Goal: Task Accomplishment & Management: Complete application form

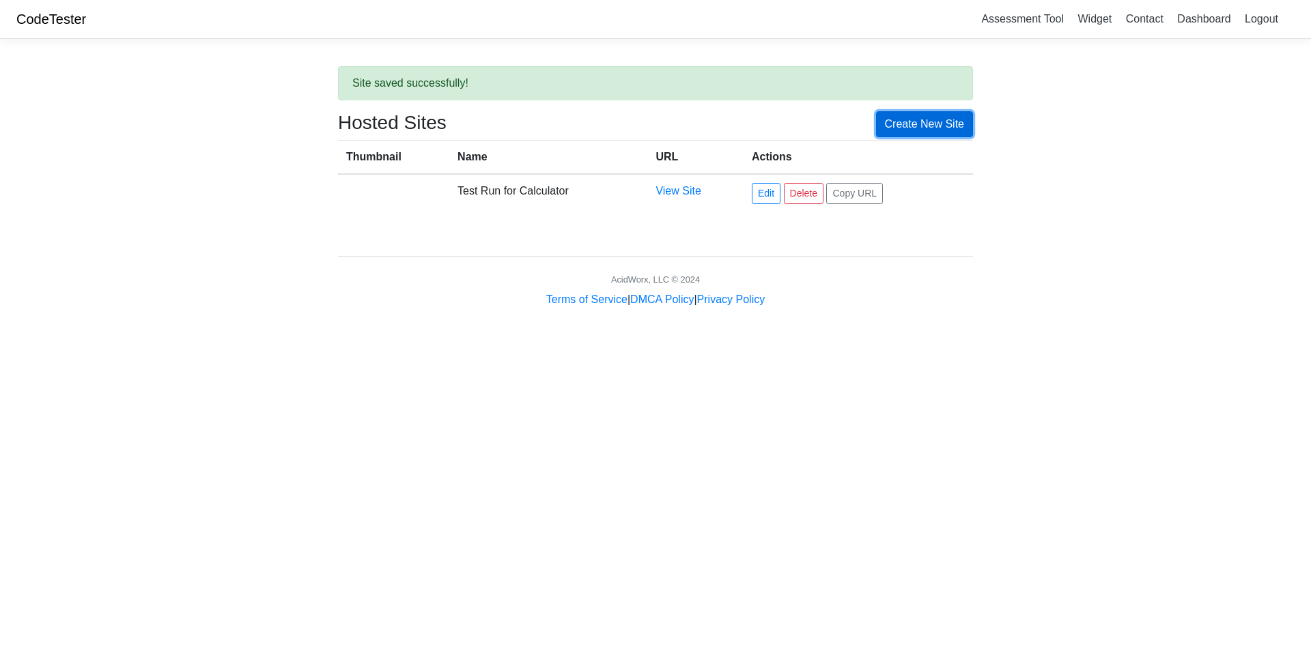
click at [928, 126] on link "Create New Site" at bounding box center [925, 124] width 98 height 26
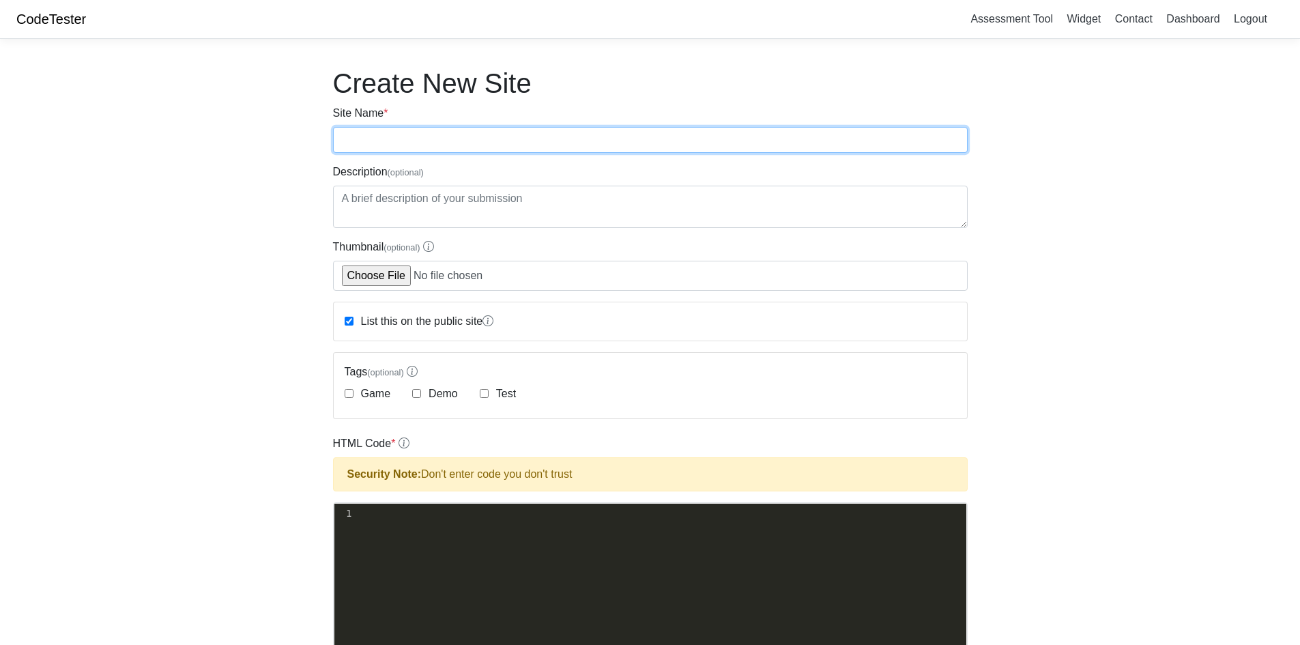
click at [500, 145] on input "Site Name *" at bounding box center [650, 140] width 635 height 26
type input "Regular Financial Calculator"
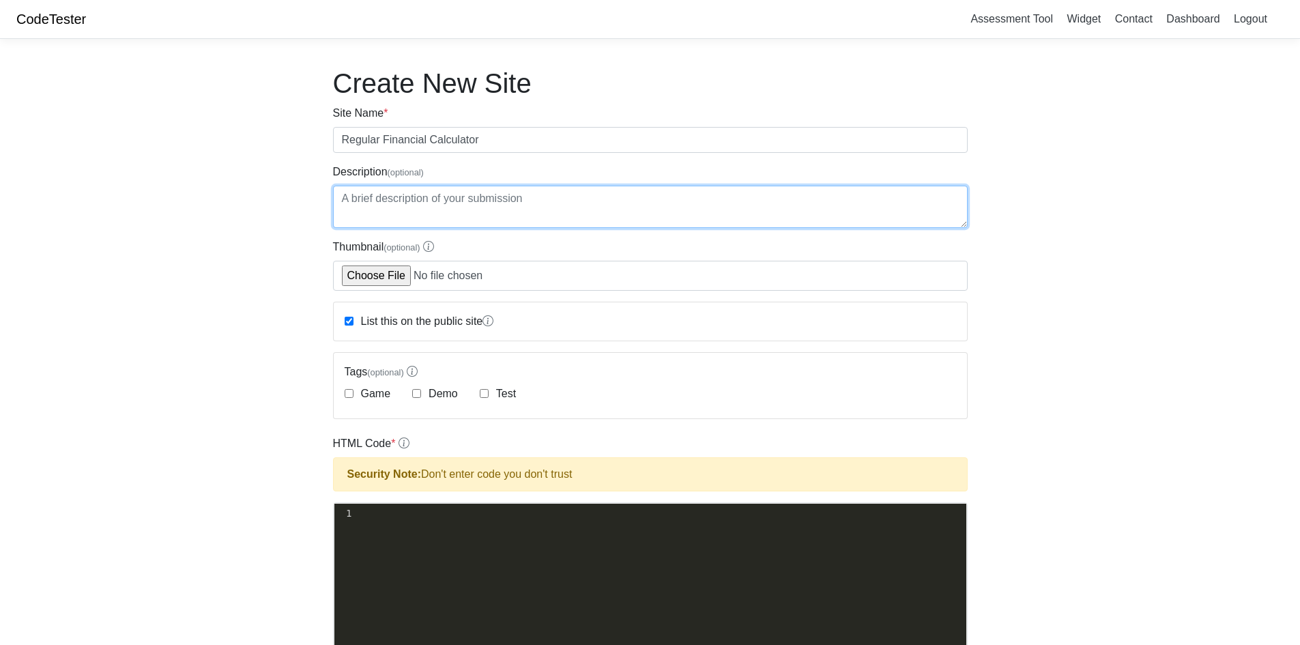
click at [416, 210] on textarea "Description (optional)" at bounding box center [650, 207] width 635 height 42
paste textarea "✔️ Add, subtract, multiply, divide ✔️ Works like a pocket calculator ✔️ Fully c…"
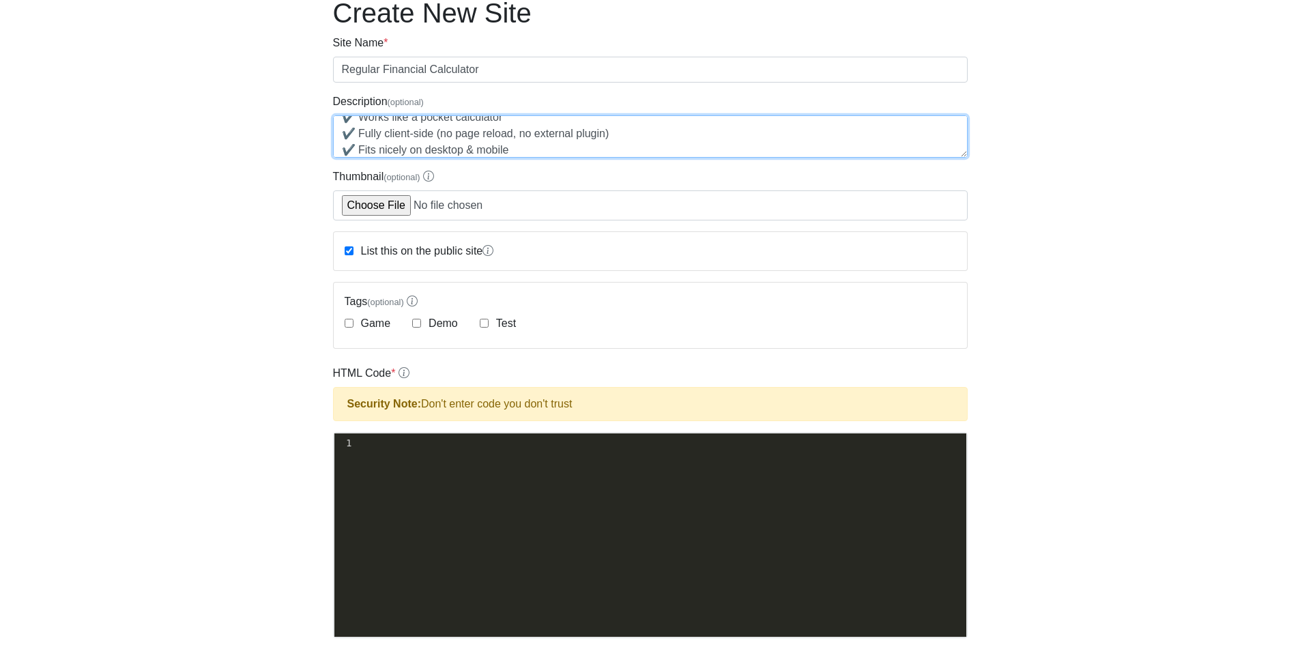
scroll to position [137, 0]
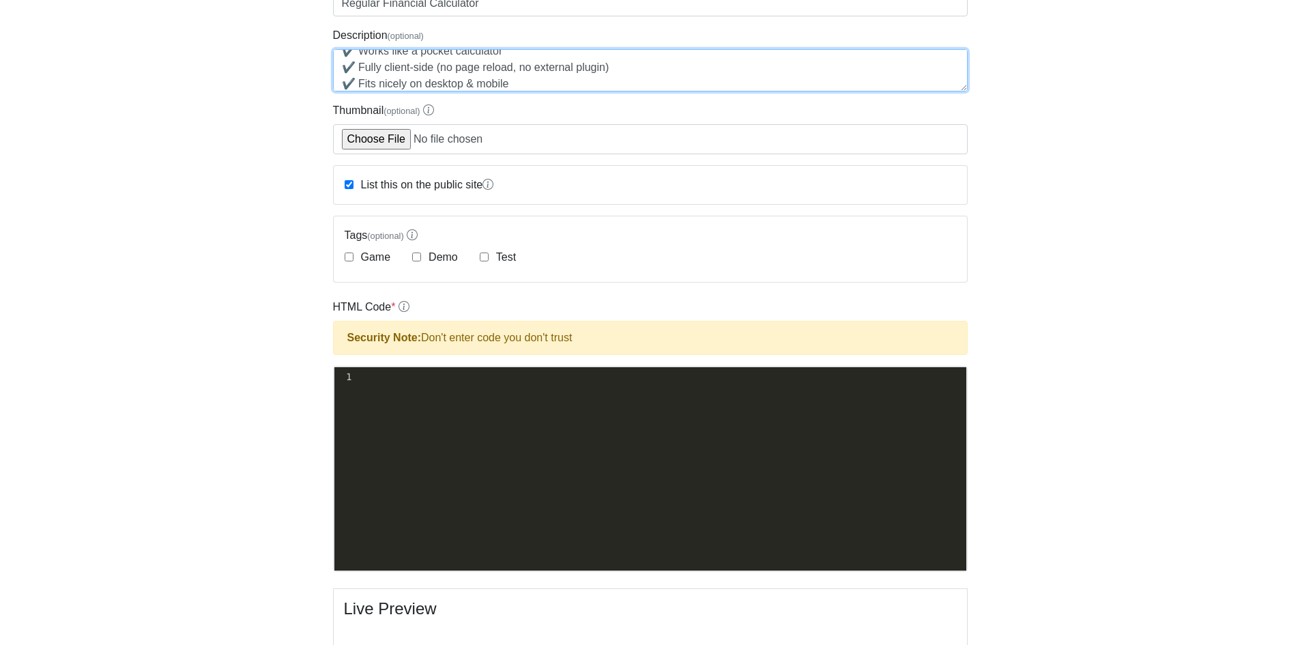
type textarea "✔️ Add, subtract, multiply, divide ✔️ Works like a pocket calculator ✔️ Fully c…"
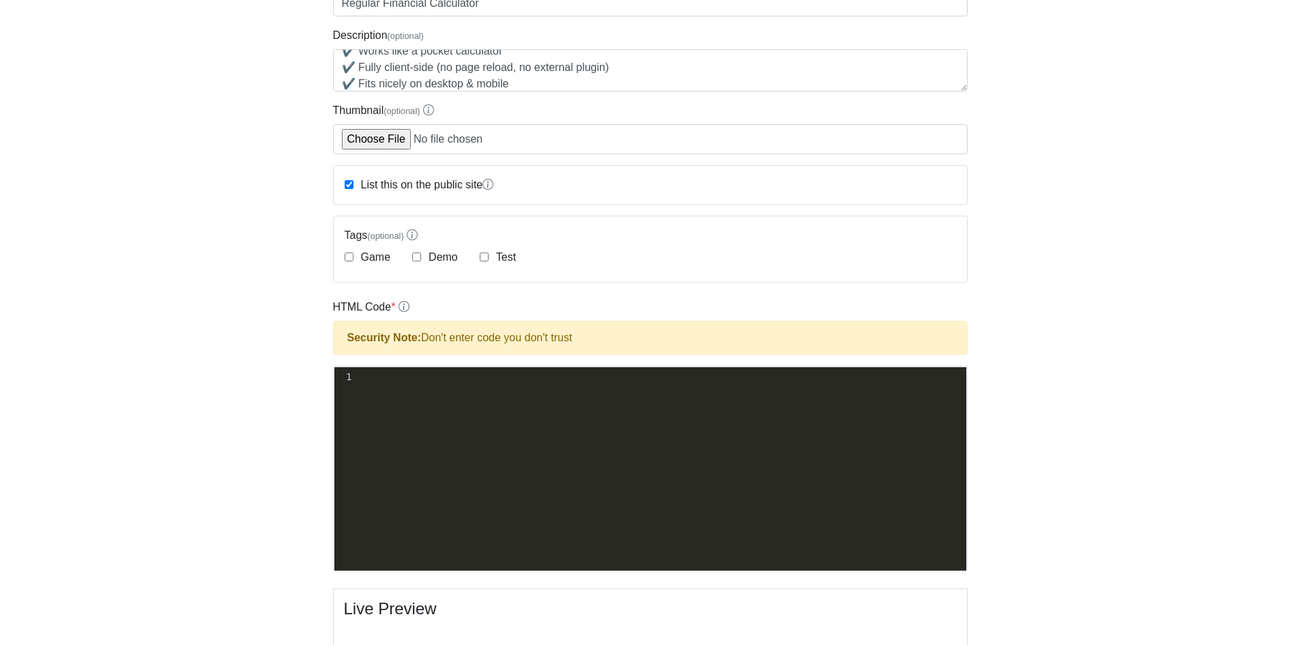
scroll to position [5, 0]
click at [569, 392] on div "xxxxxxxxxx 1 ​" at bounding box center [661, 479] width 653 height 224
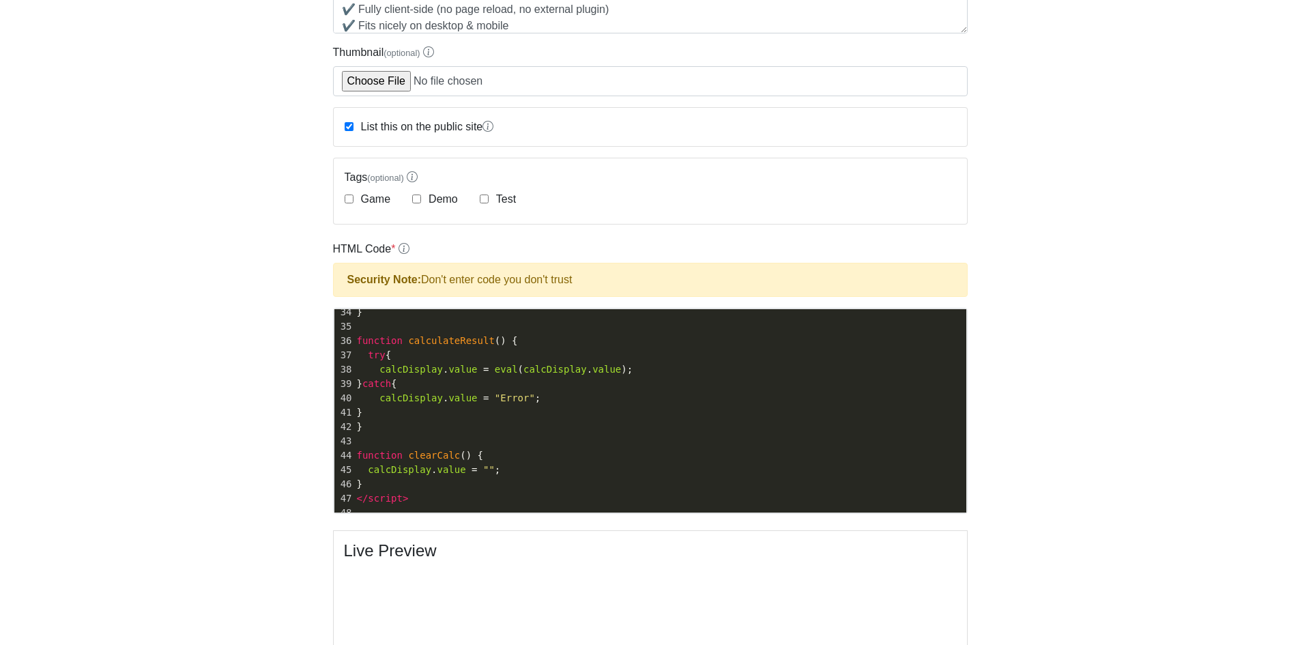
scroll to position [0, 0]
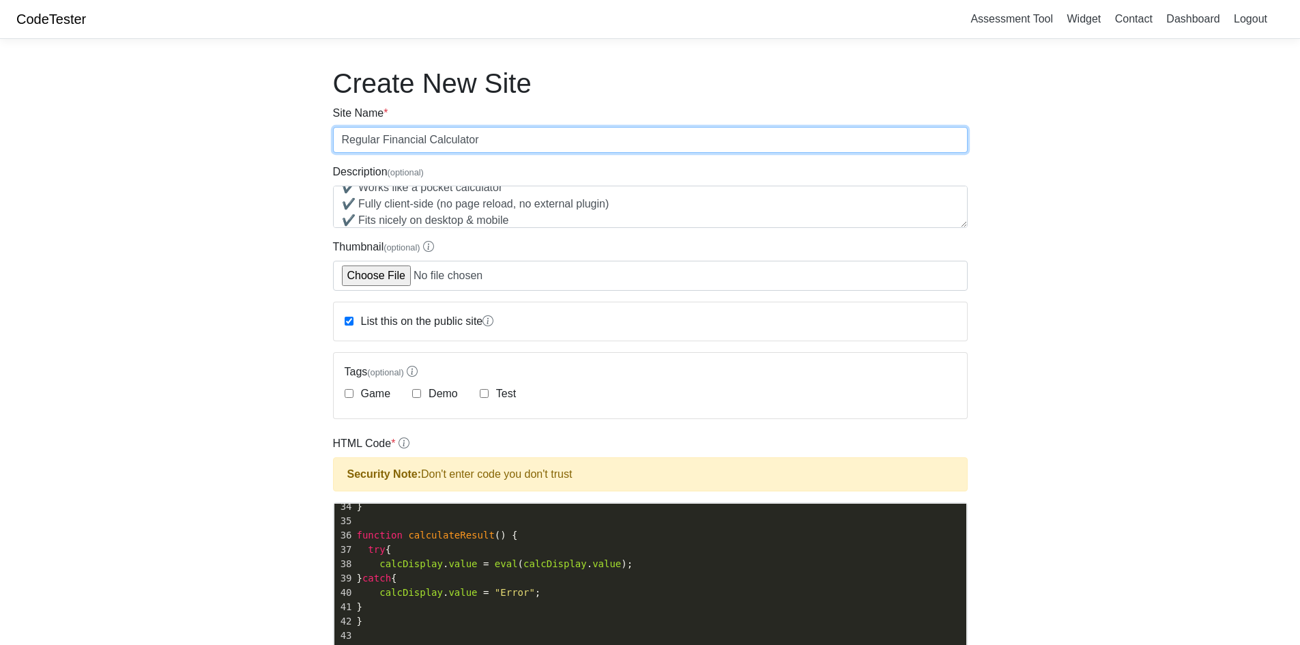
drag, startPoint x: 399, startPoint y: 143, endPoint x: 531, endPoint y: 143, distance: 131.8
click at [531, 143] on input "Regular Financial Calculator" at bounding box center [650, 140] width 635 height 26
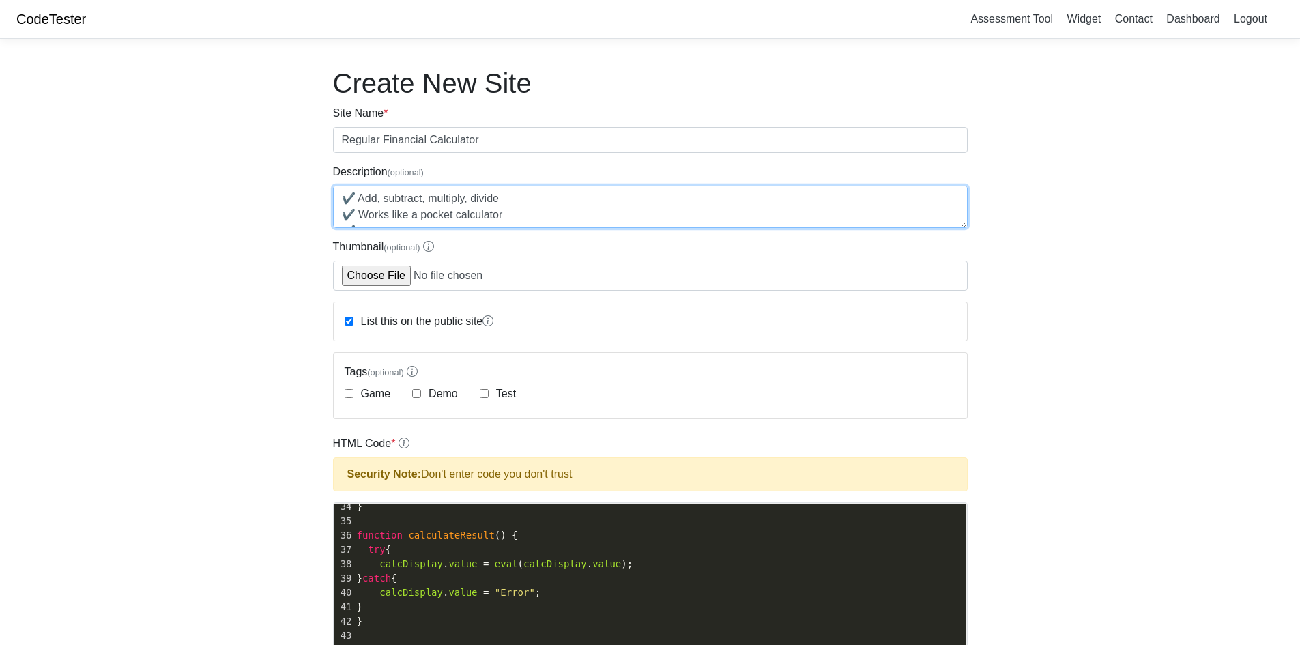
drag, startPoint x: 521, startPoint y: 220, endPoint x: 301, endPoint y: 163, distance: 227.0
click at [301, 163] on body "CodeTester Assessment Tool Widget Contact Dashboard Logout Create New Site Site…" at bounding box center [650, 585] width 1300 height 1171
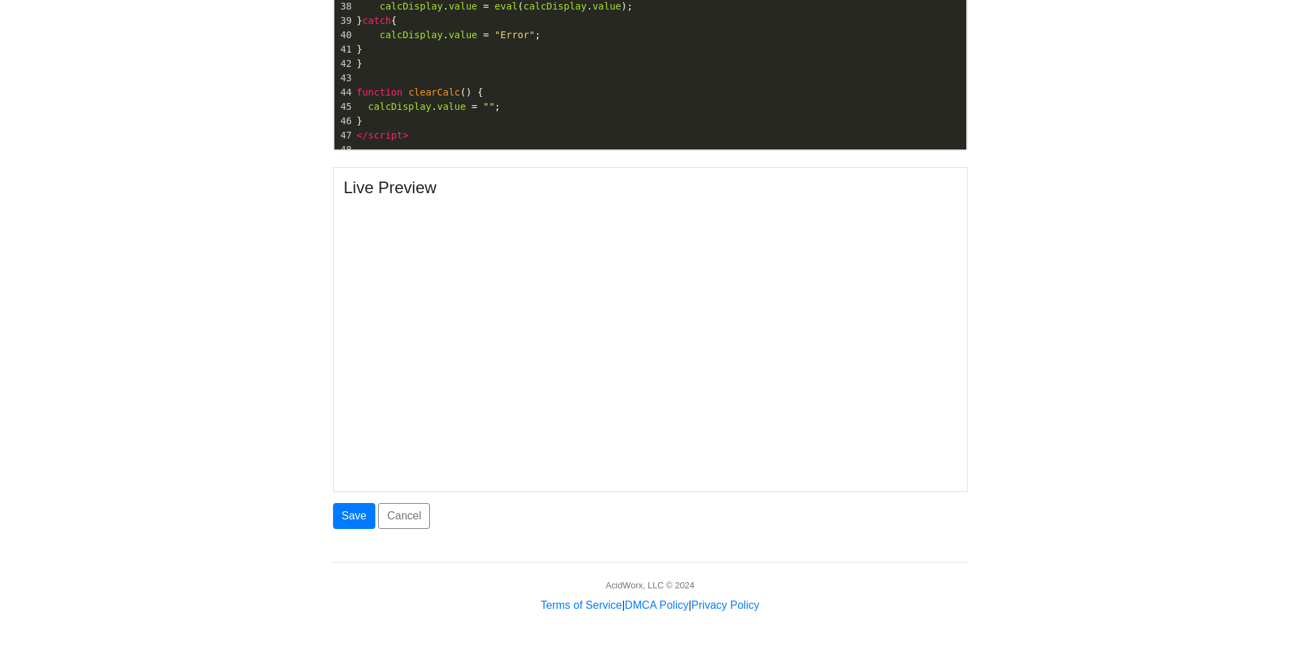
scroll to position [558, 0]
click at [353, 515] on button "Save" at bounding box center [354, 515] width 42 height 26
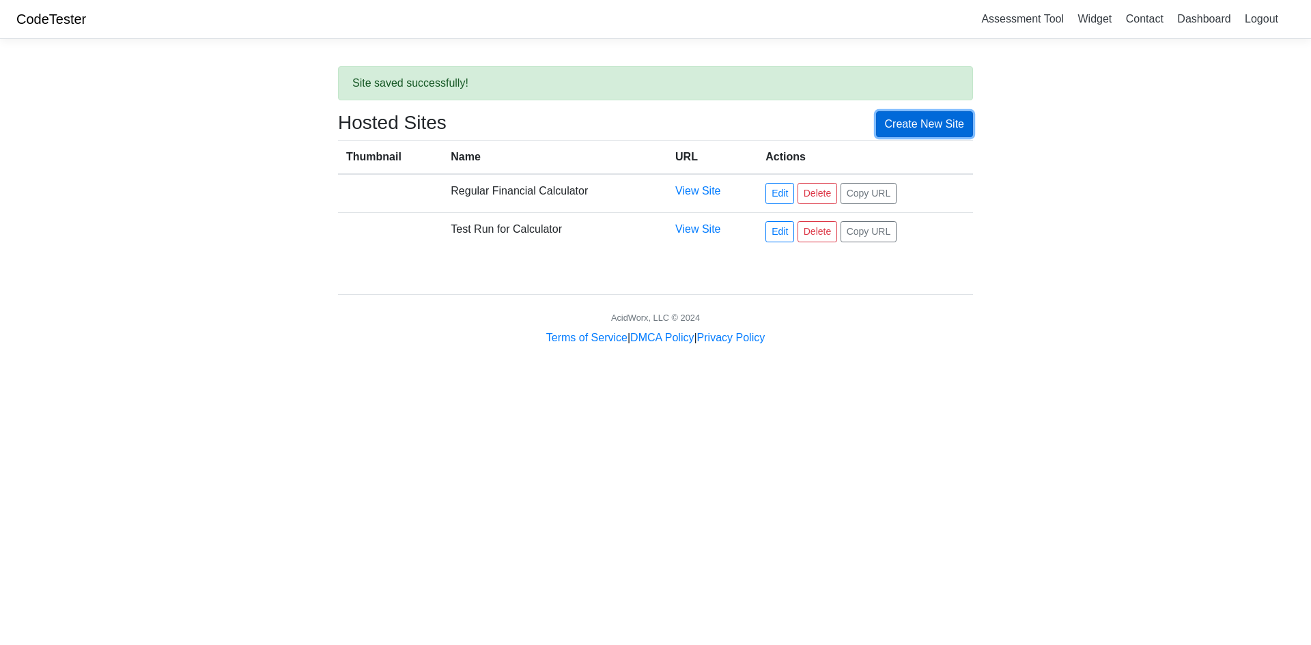
click at [960, 120] on link "Create New Site" at bounding box center [925, 124] width 98 height 26
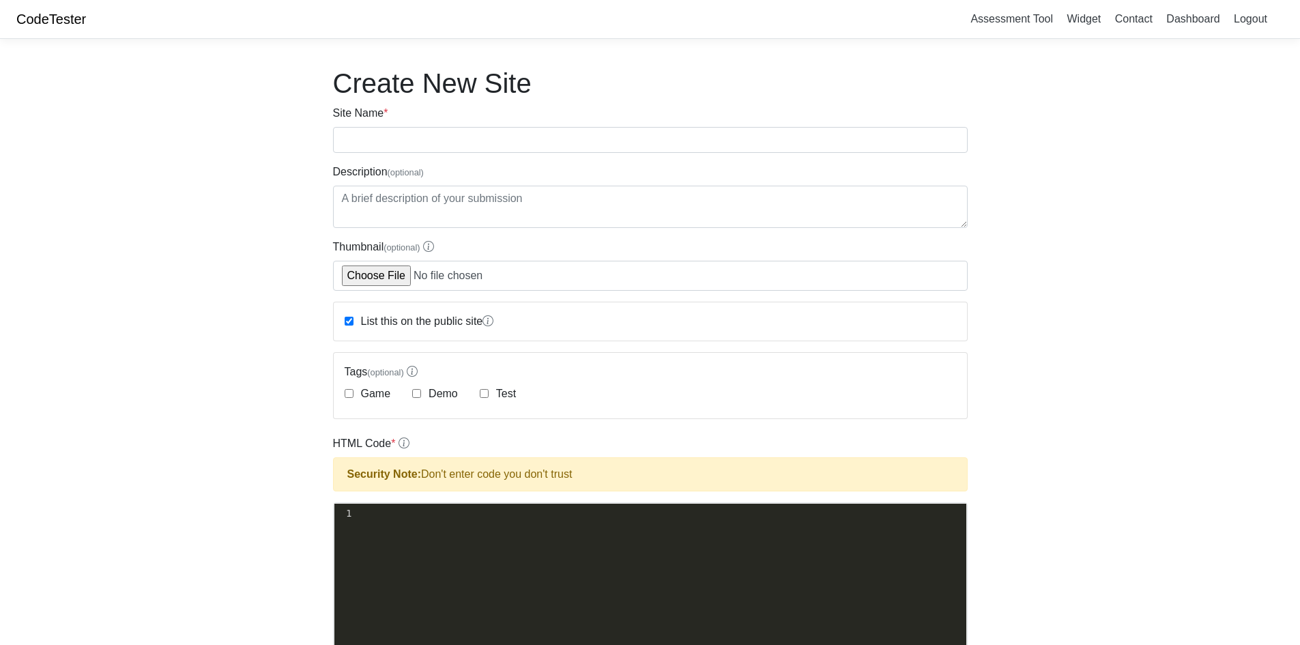
click at [464, 542] on div "xxxxxxxxxx 1 ​" at bounding box center [661, 616] width 653 height 224
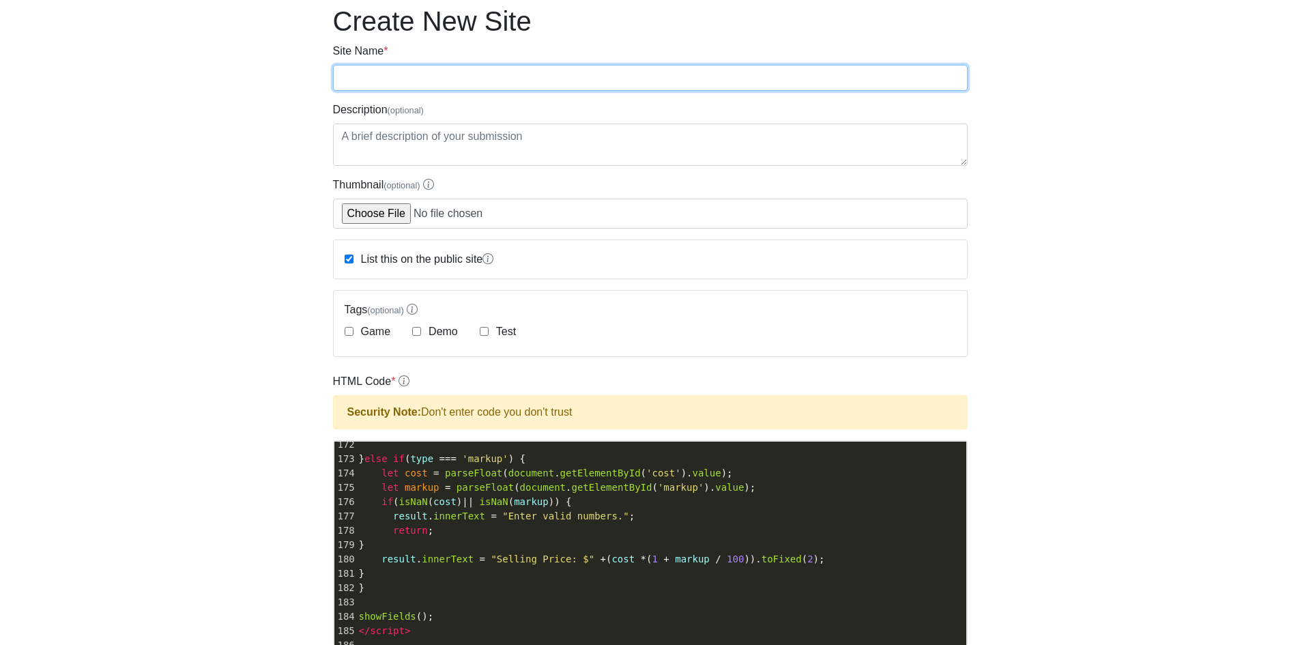
click at [427, 81] on input "Site Name *" at bounding box center [650, 78] width 635 height 26
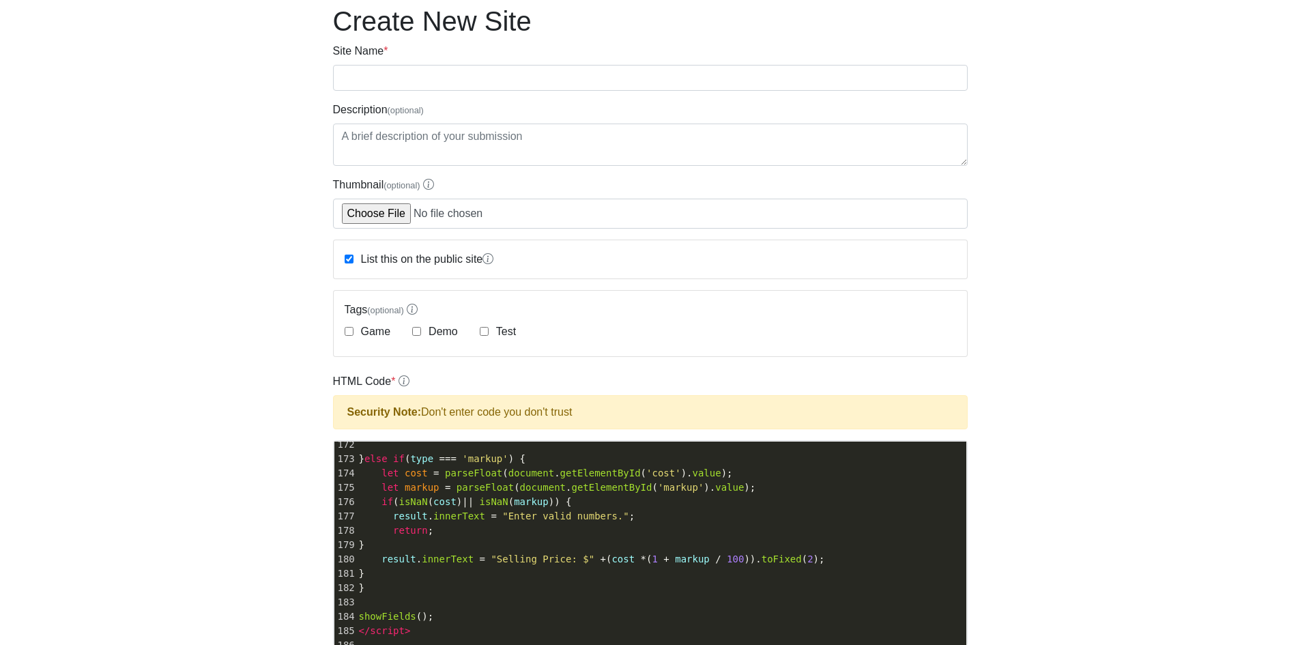
click at [720, 92] on form "Site Name * Description (optional) Thumbnail (optional) List this on the public…" at bounding box center [650, 534] width 635 height 982
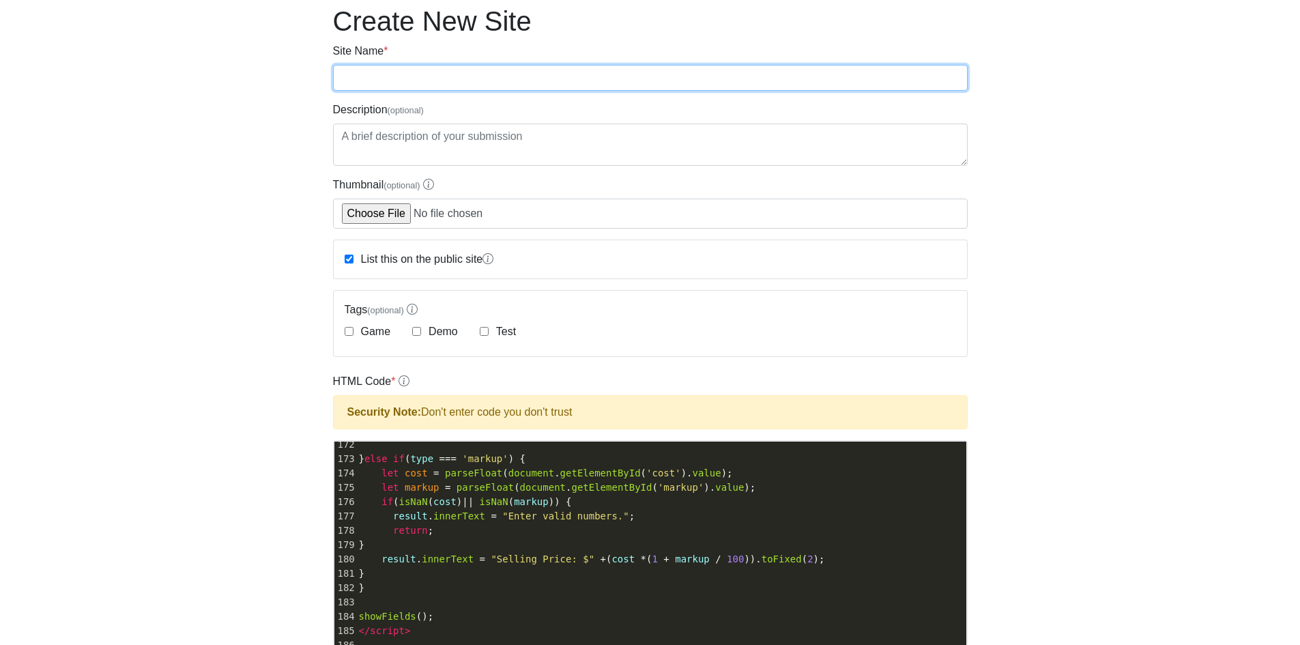
click at [717, 79] on input "Site Name *" at bounding box center [650, 78] width 635 height 26
paste input "All-in-one calculator"
type input "All-in-one calculator"
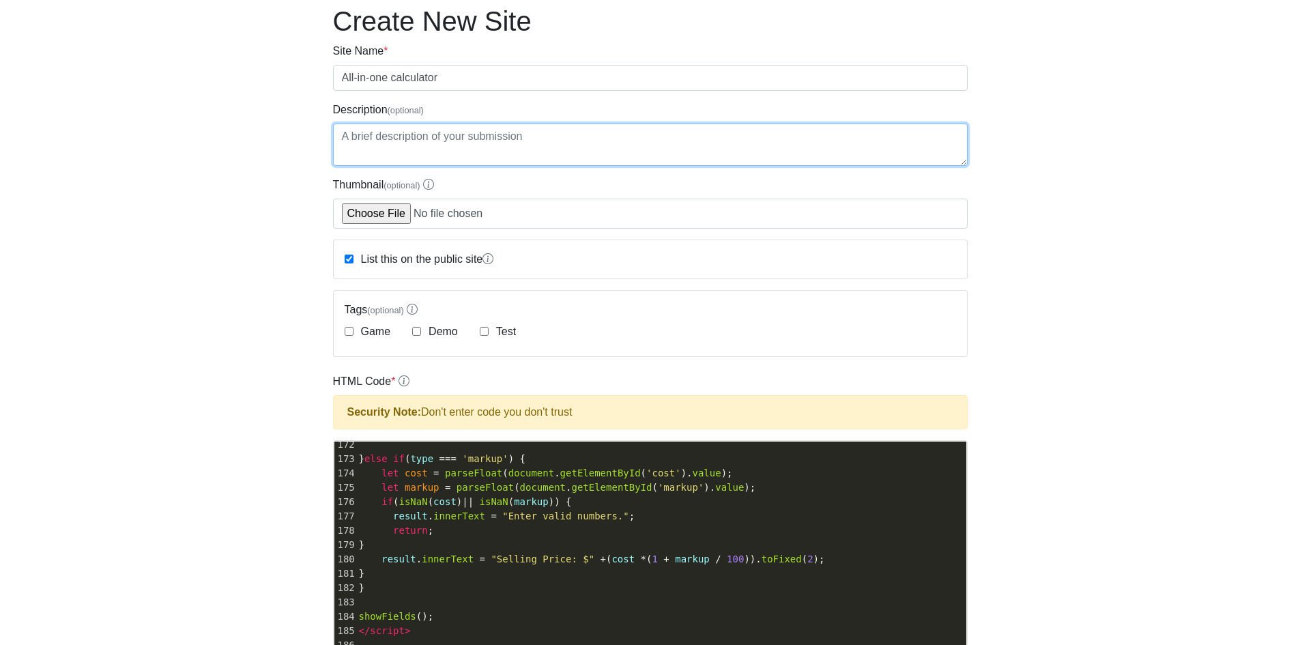
click at [628, 145] on textarea "Description (optional)" at bounding box center [650, 145] width 635 height 42
paste textarea "• ROI Calculator • Cash Flow Runway Calculator • Employee Cost Calculator • Inv…"
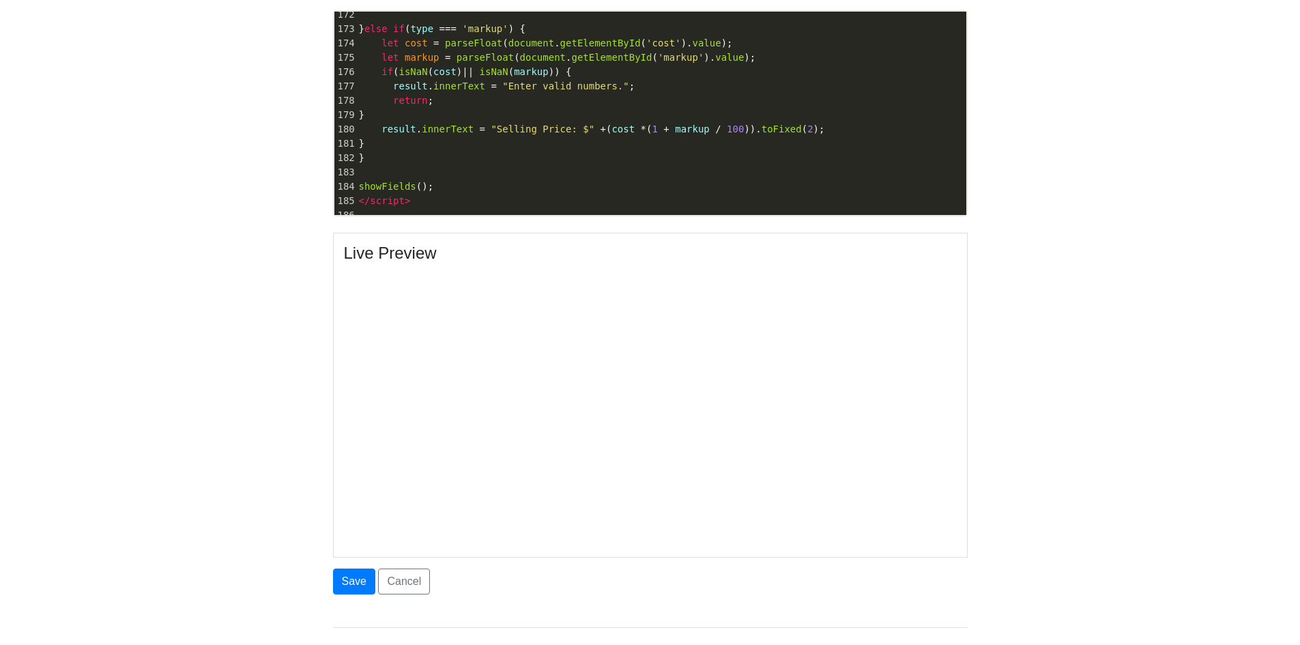
scroll to position [558, 0]
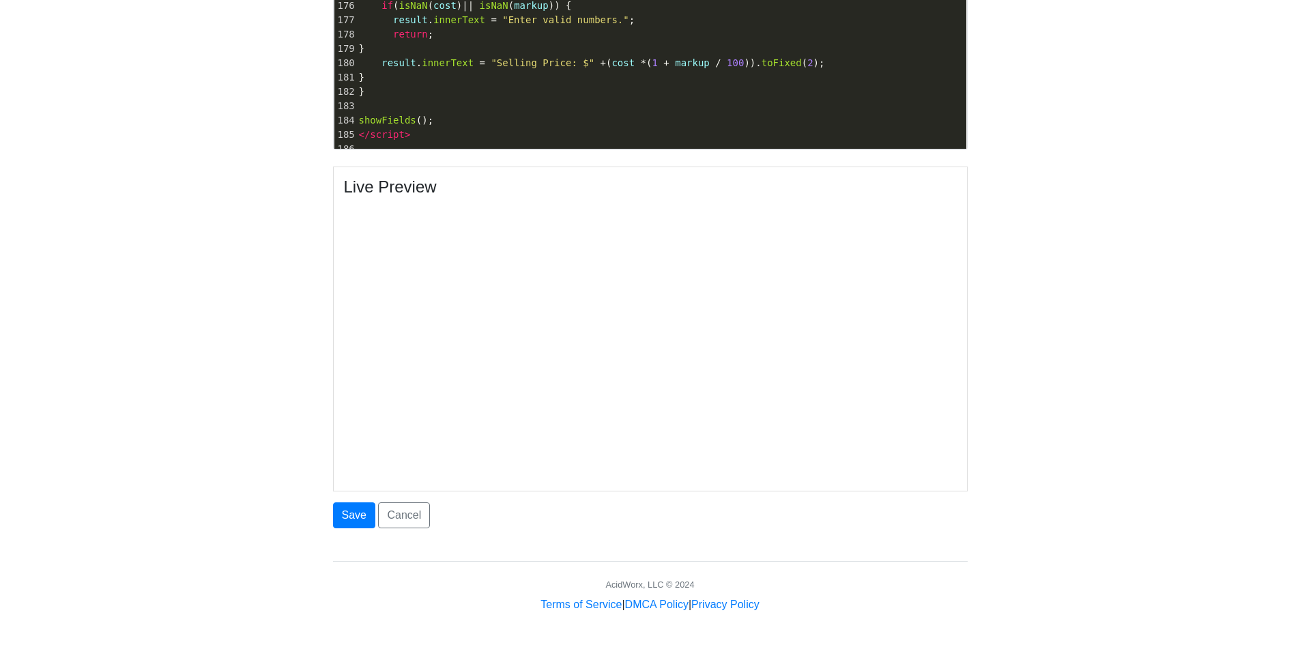
type textarea "• ROI Calculator • Cash Flow Runway Calculator • Employee Cost Calculator • Inv…"
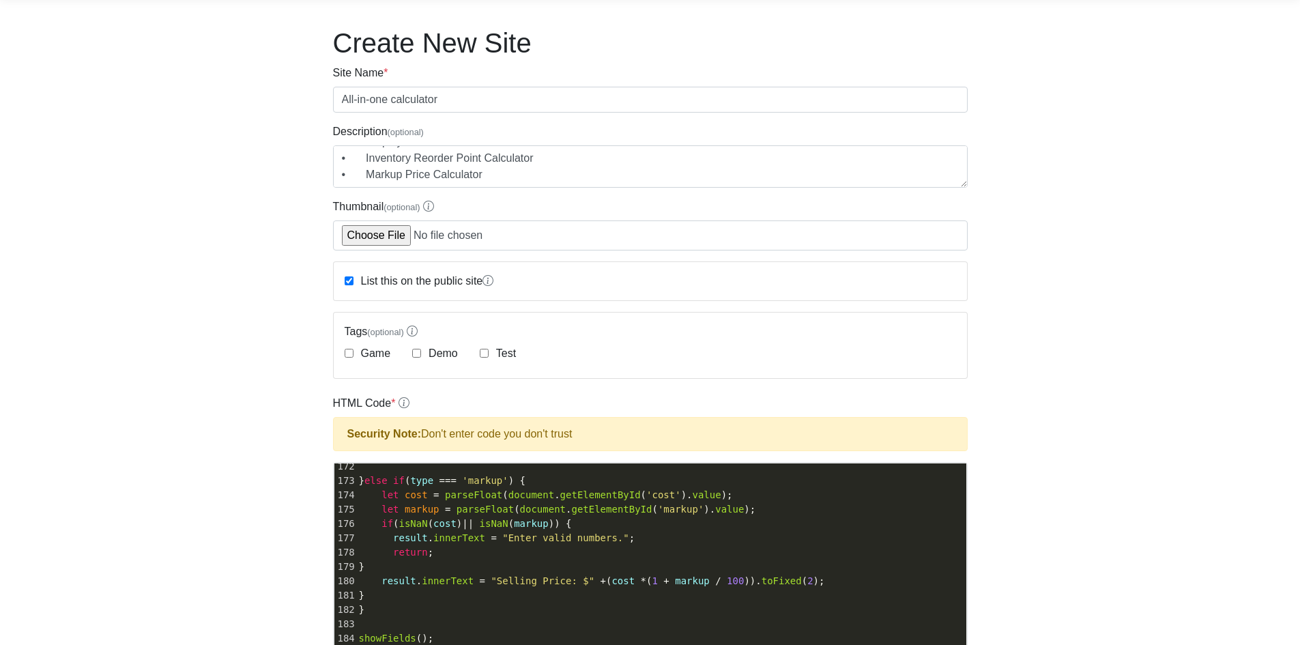
scroll to position [0, 0]
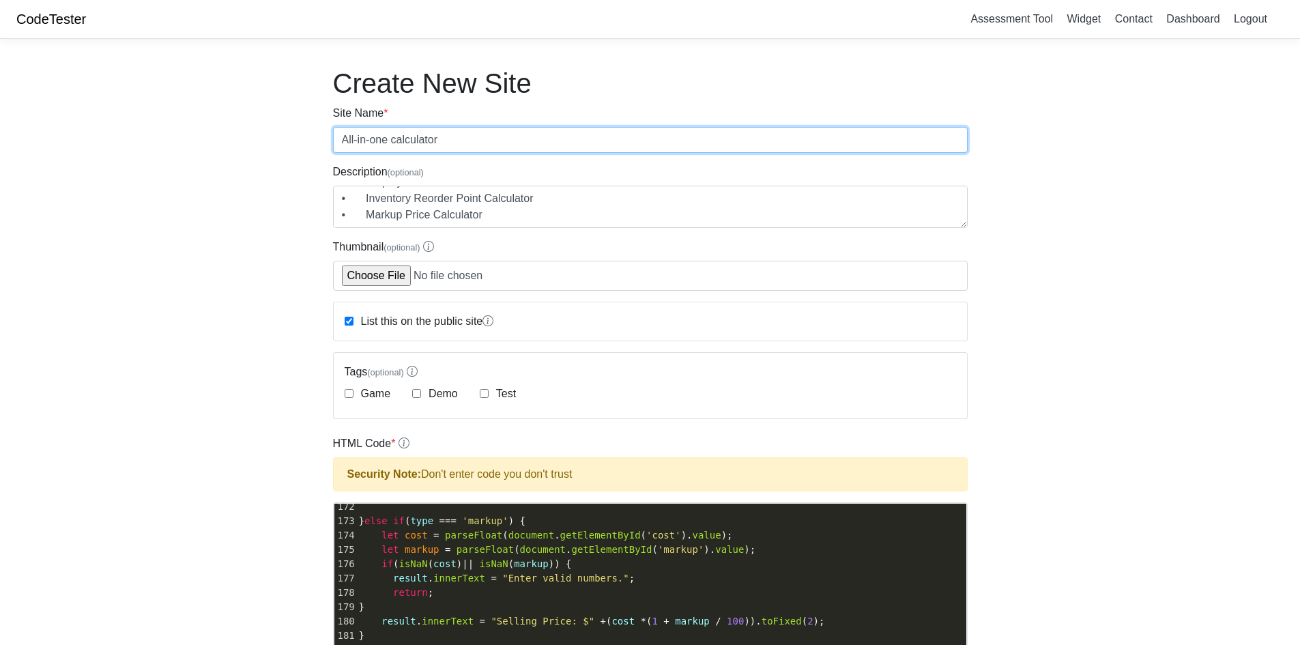
click at [548, 147] on input "All-in-one calculator" at bounding box center [650, 140] width 635 height 26
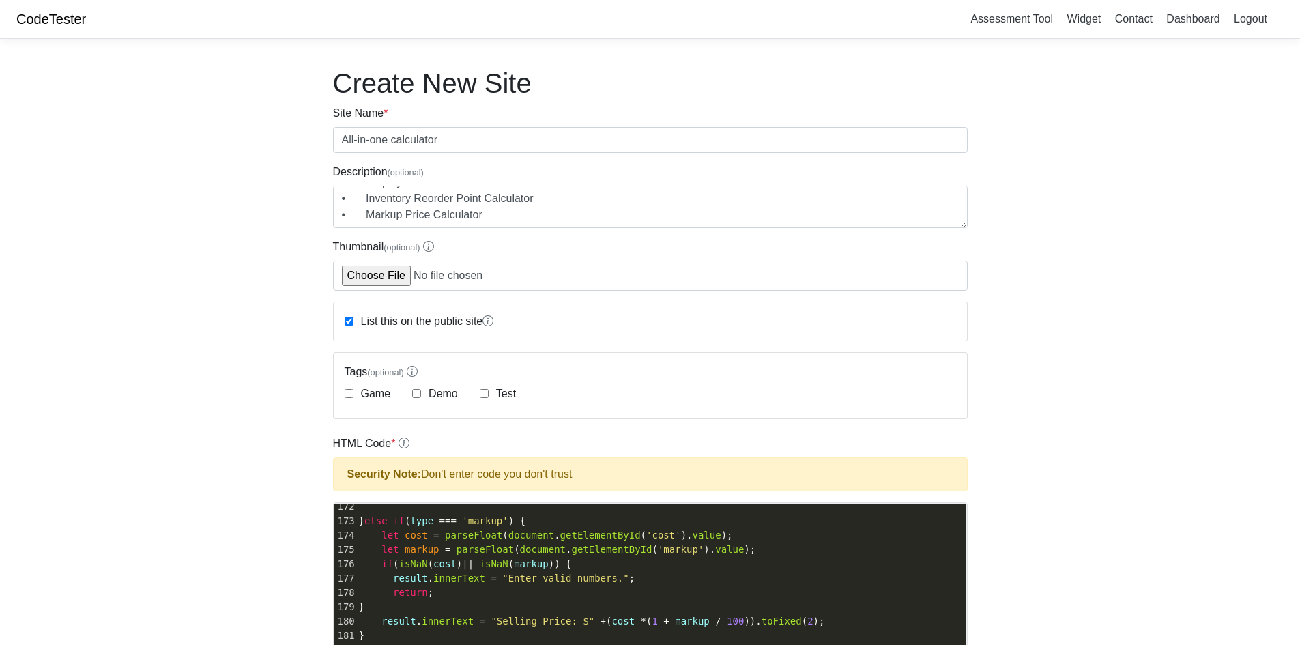
click at [1064, 221] on body "CodeTester Assessment Tool Widget Contact Dashboard Logout Create New Site Site…" at bounding box center [650, 585] width 1300 height 1171
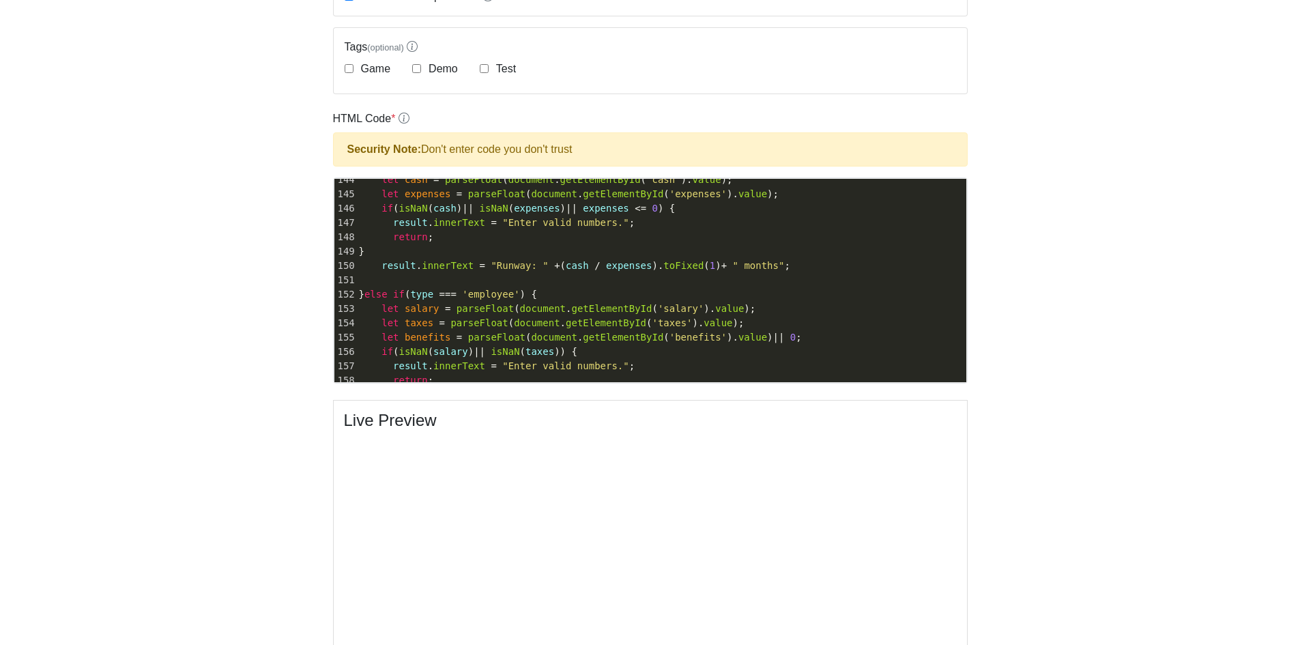
scroll to position [478, 0]
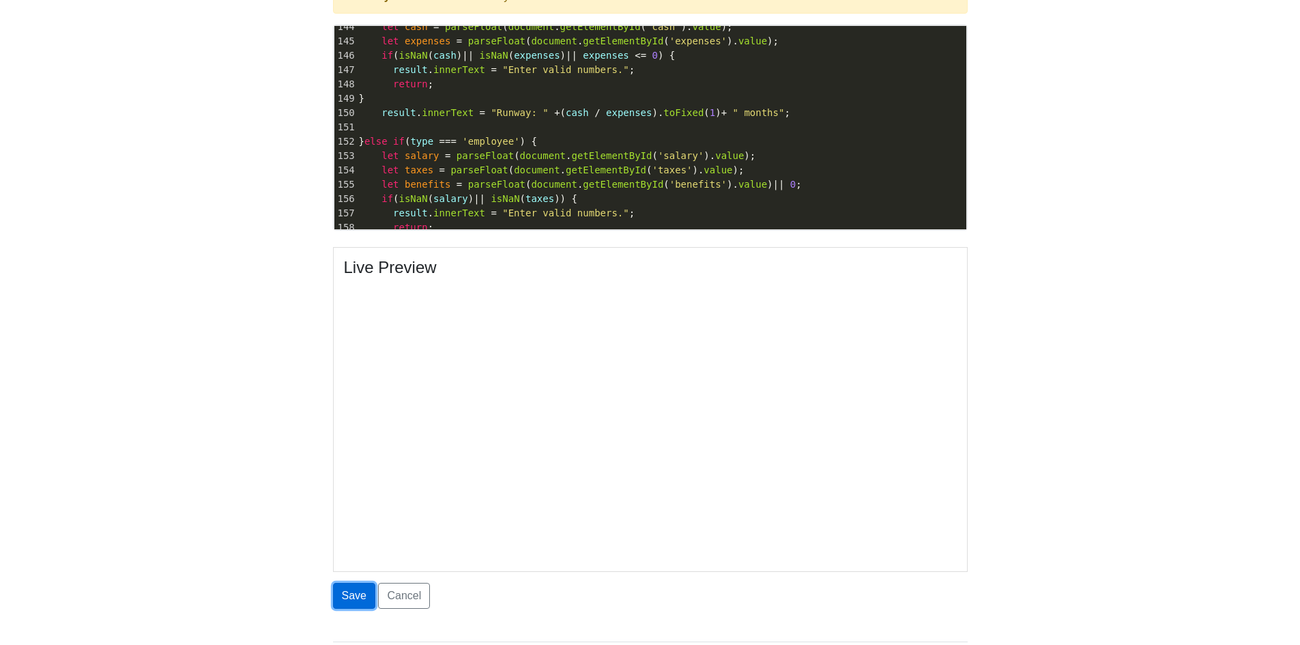
click at [362, 606] on button "Save" at bounding box center [354, 596] width 42 height 26
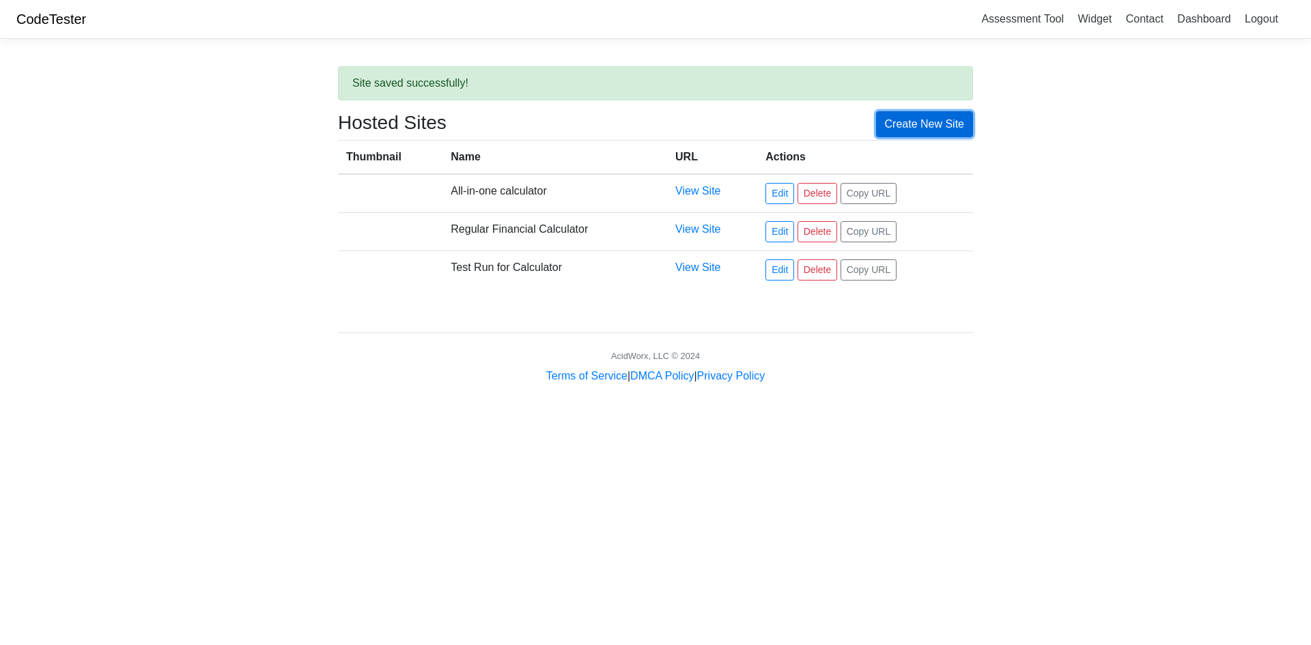
click at [911, 128] on link "Create New Site" at bounding box center [925, 124] width 98 height 26
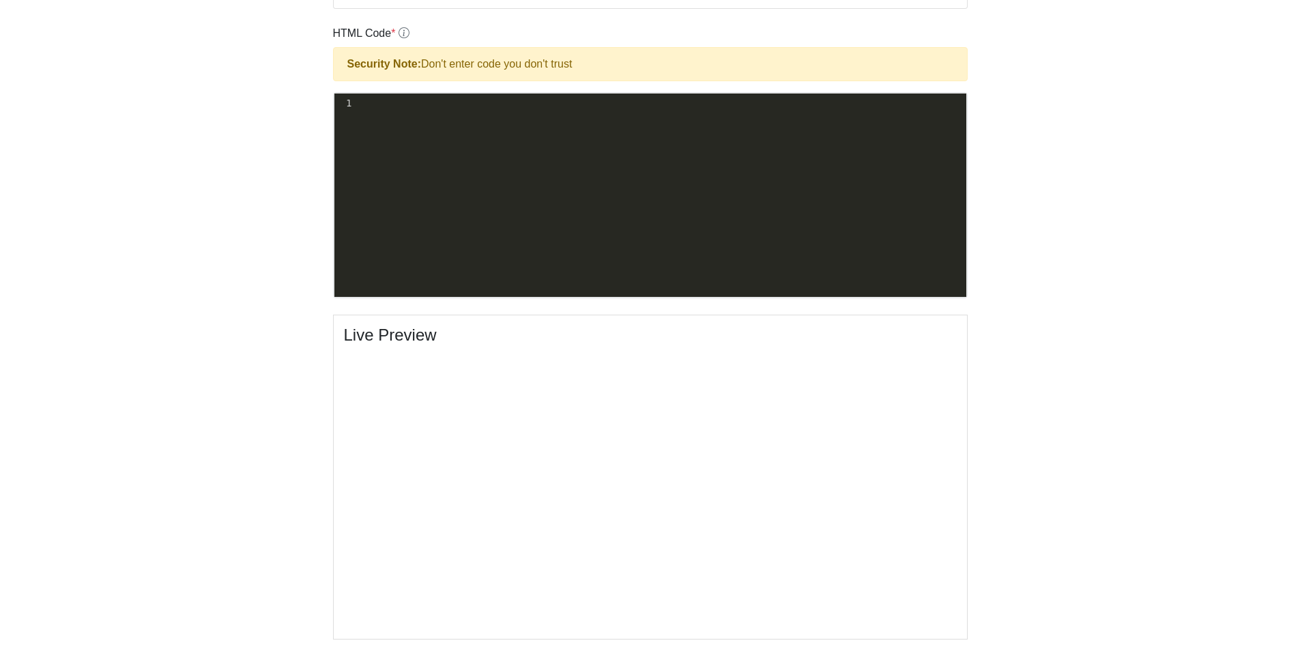
scroll to position [205, 0]
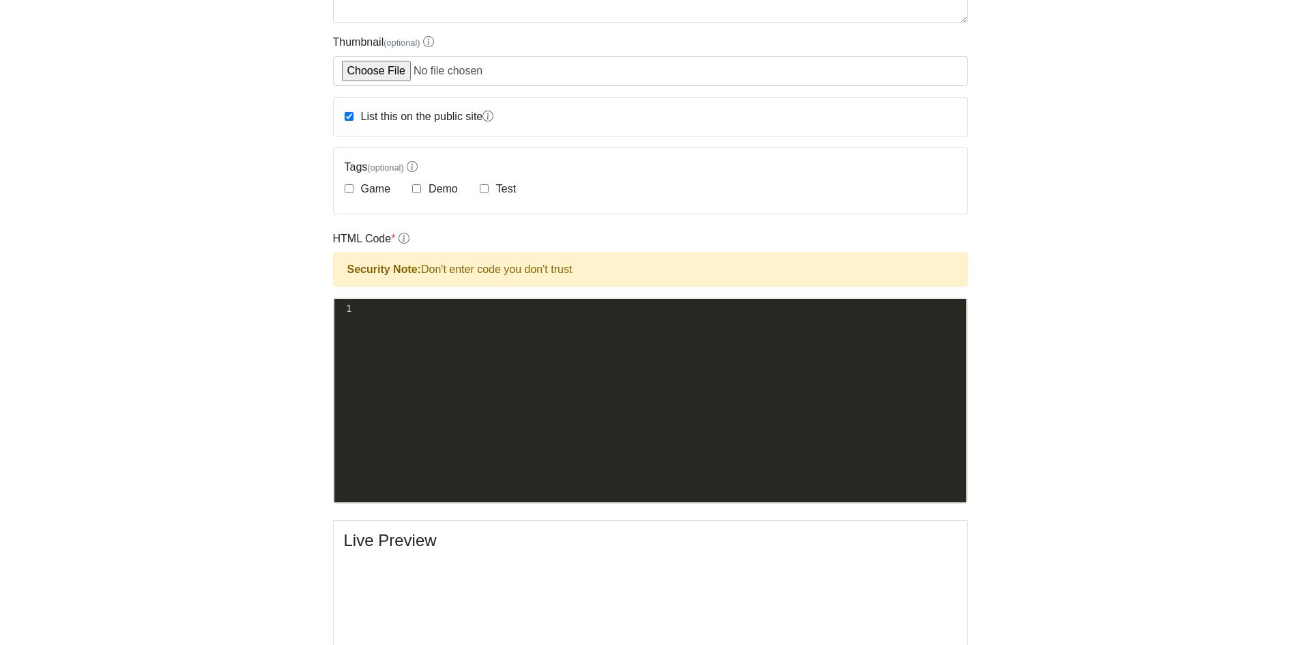
click at [545, 369] on div "xxxxxxxxxx 1 ​" at bounding box center [661, 411] width 653 height 224
click at [554, 307] on pre "​" at bounding box center [665, 309] width 623 height 14
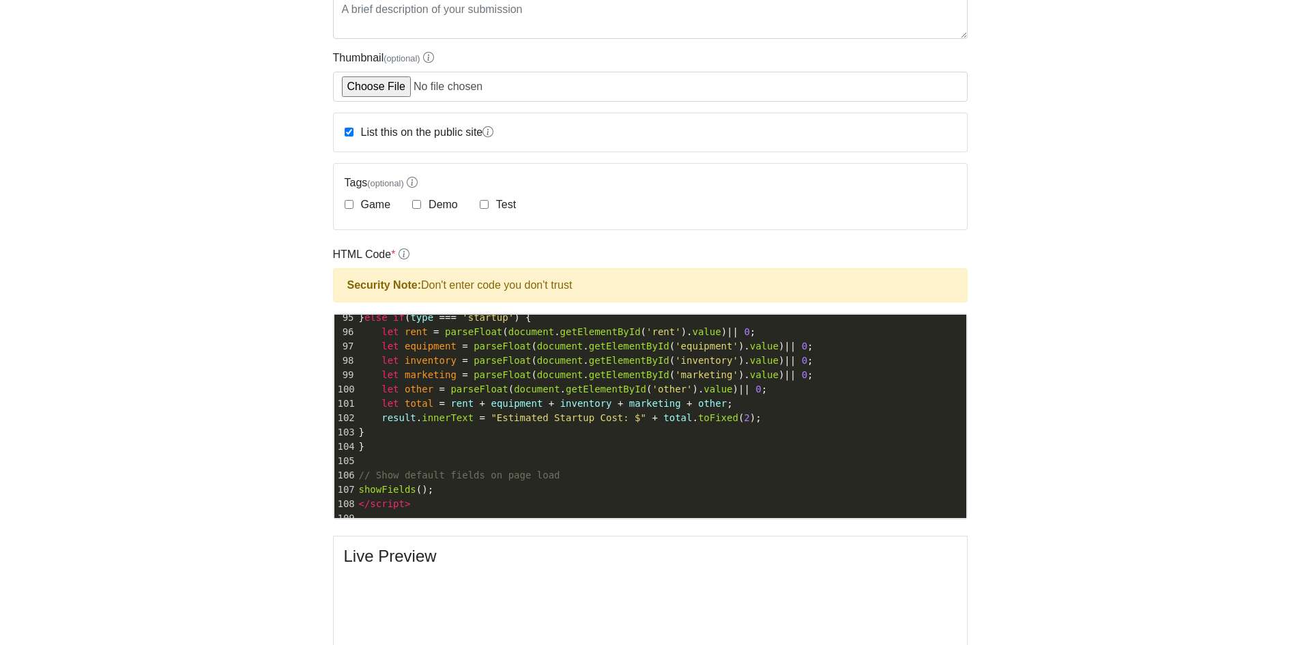
scroll to position [68, 0]
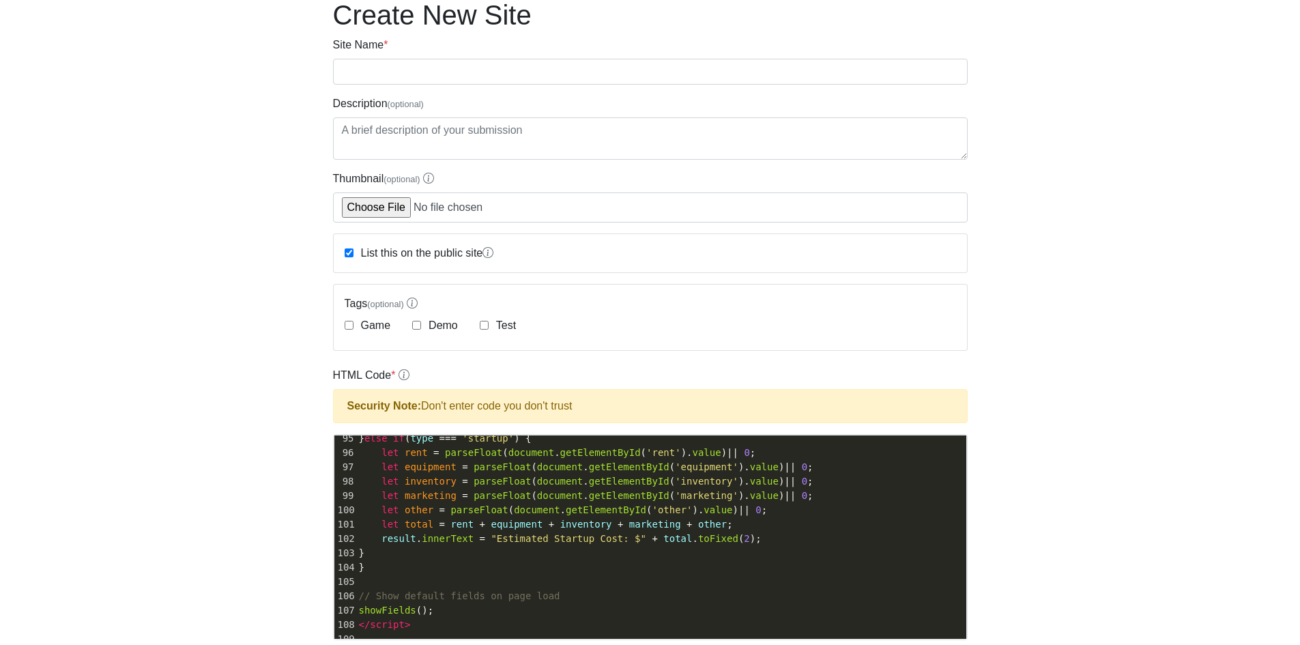
click at [583, 589] on pre "// Show default fields on page load" at bounding box center [661, 596] width 610 height 14
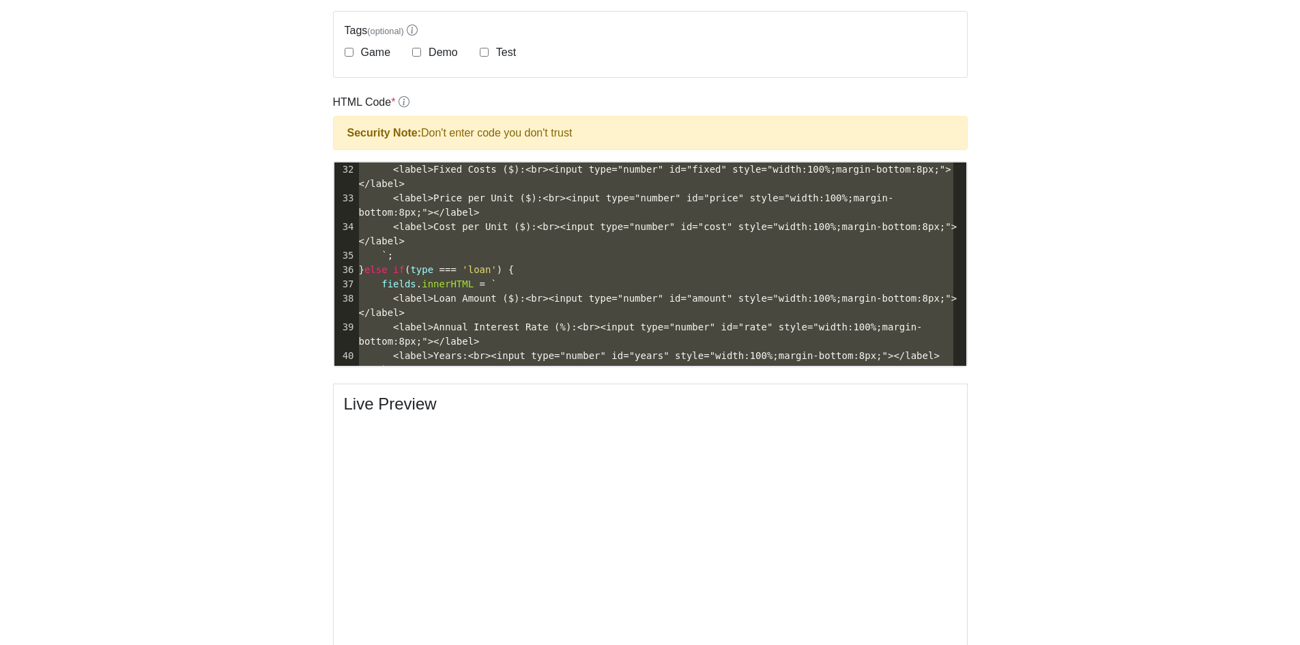
scroll to position [0, 0]
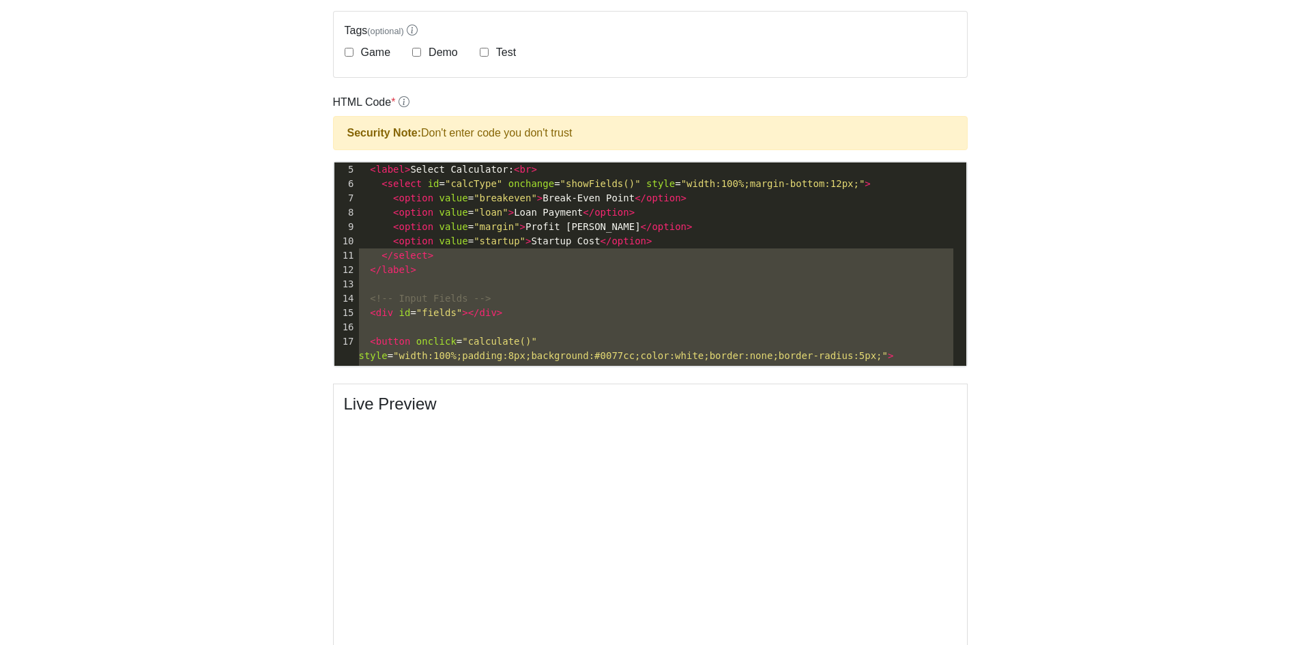
type textarea "<div style="max-width:450px;padding:15px;border:1px solid #ccc;border-radius:10…"
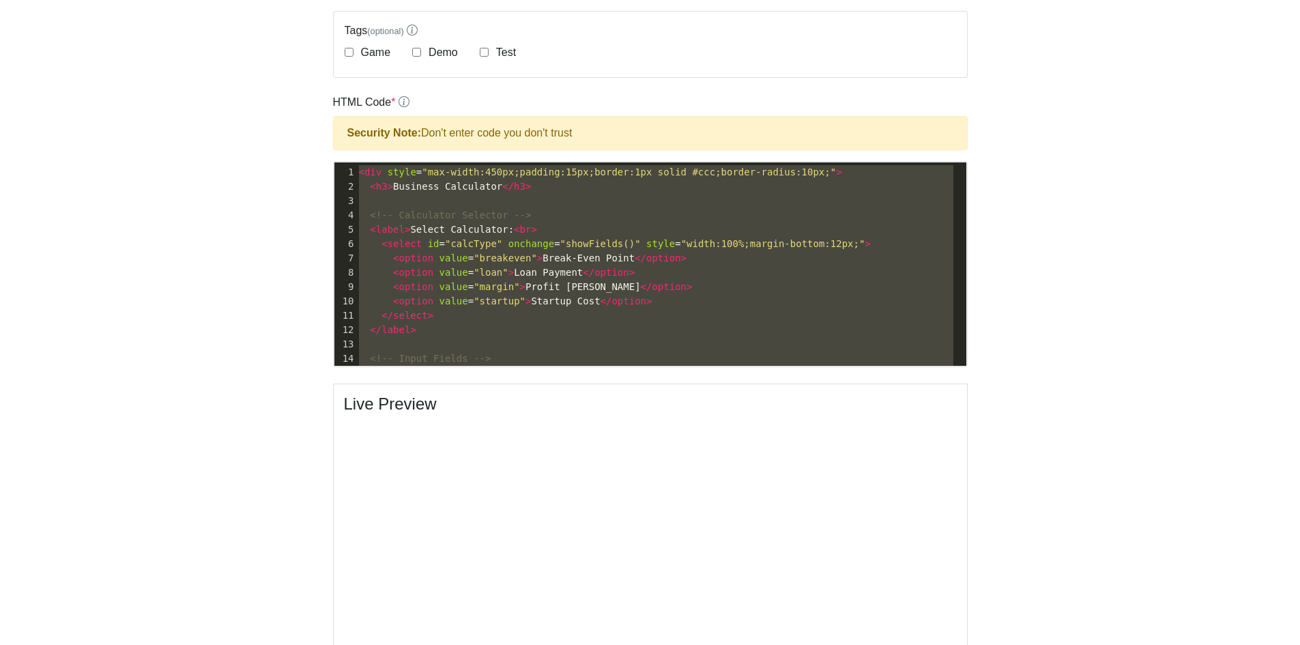
drag, startPoint x: 479, startPoint y: 343, endPoint x: 266, endPoint y: 84, distance: 335.1
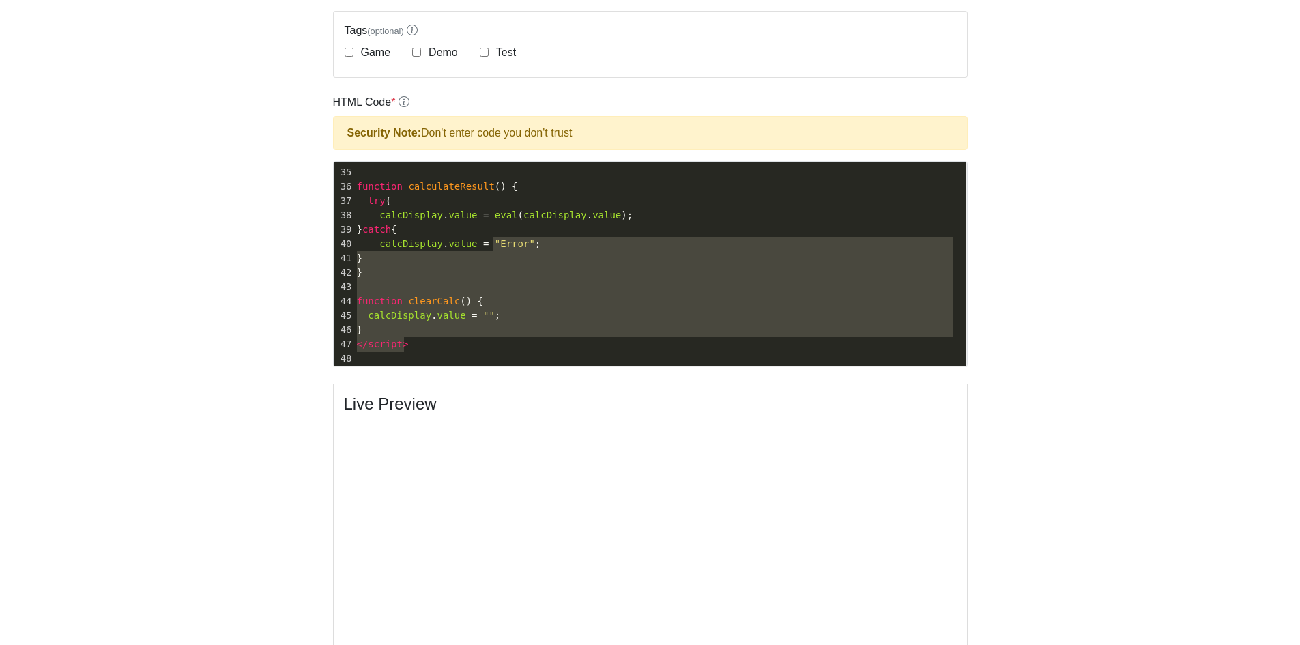
scroll to position [132, 0]
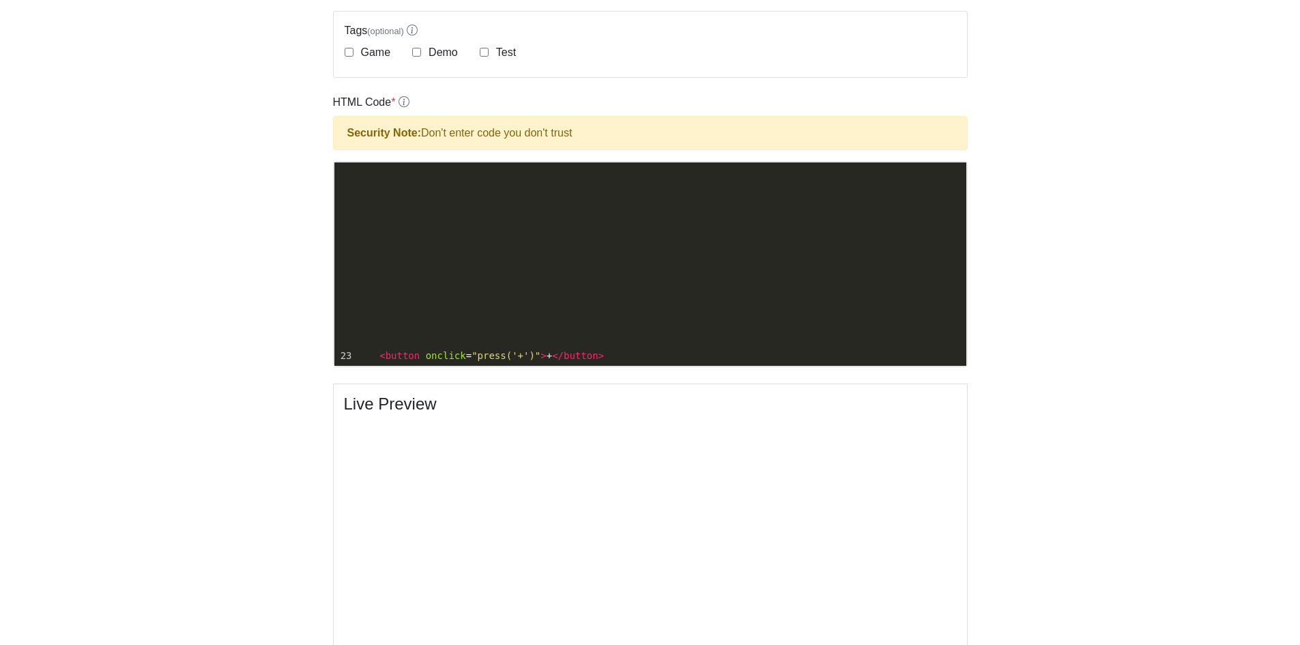
type textarea "<div style="max-width:250px;margin:auto;padding:10px;border:1px solid #ccc;bord…"
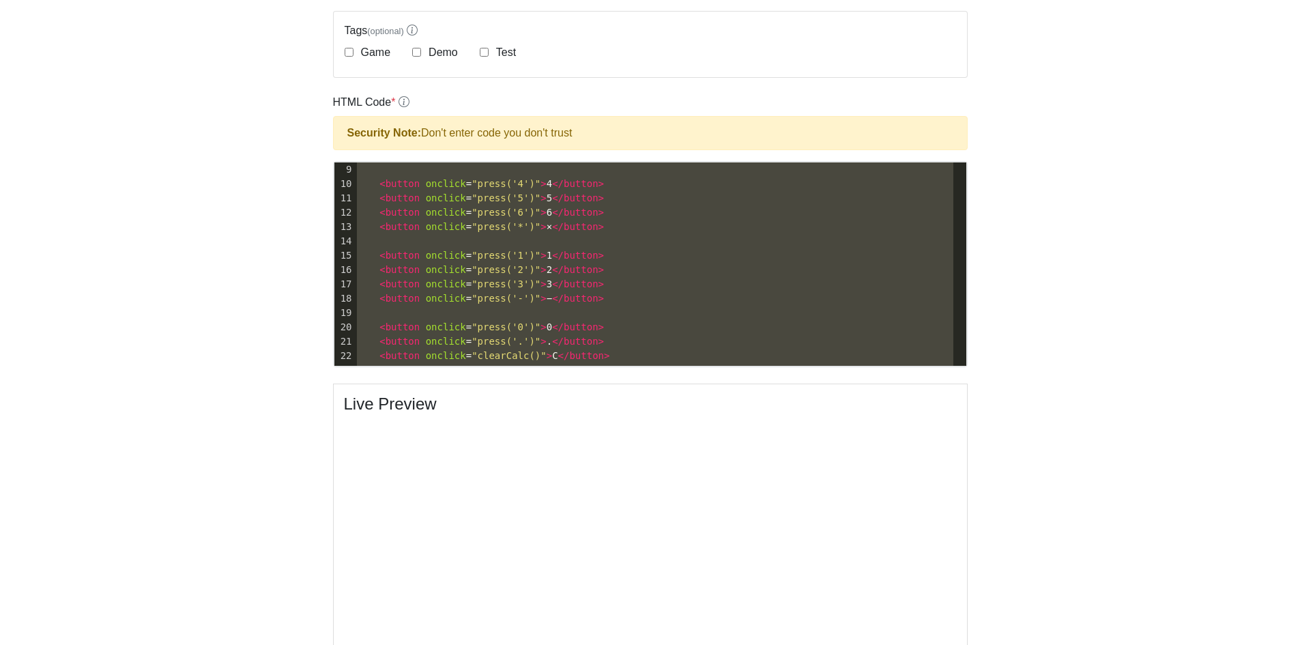
scroll to position [0, 0]
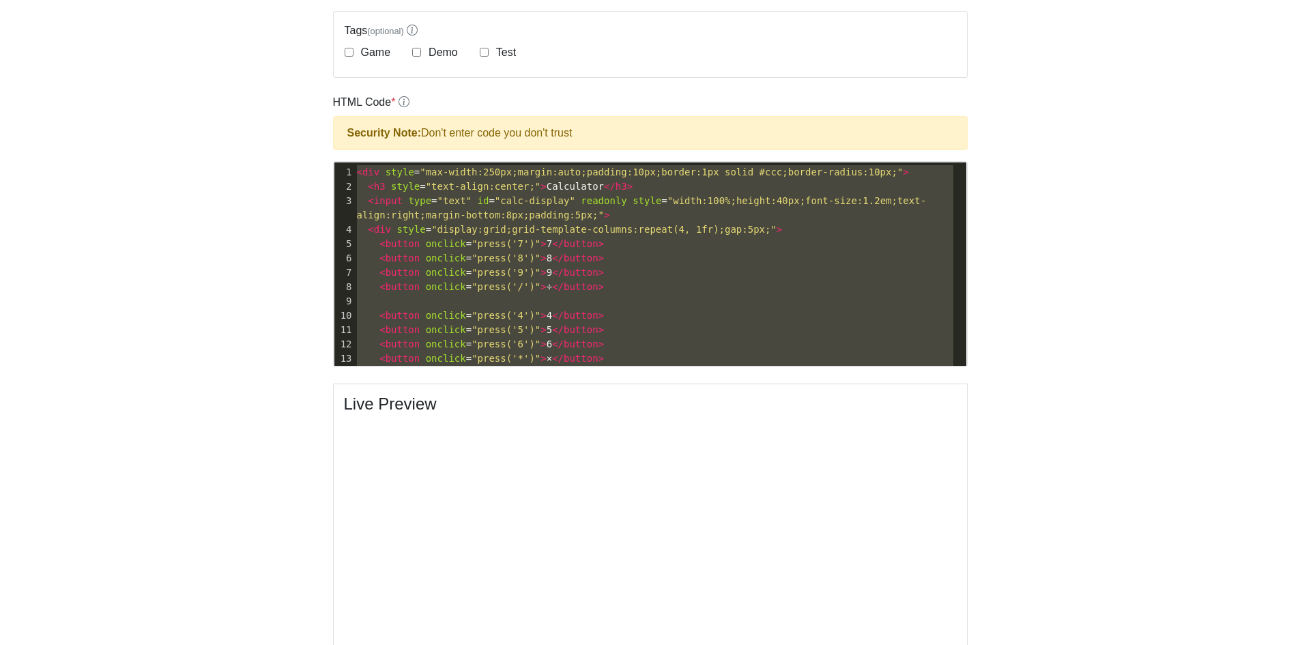
drag, startPoint x: 628, startPoint y: 349, endPoint x: 401, endPoint y: 96, distance: 339.9
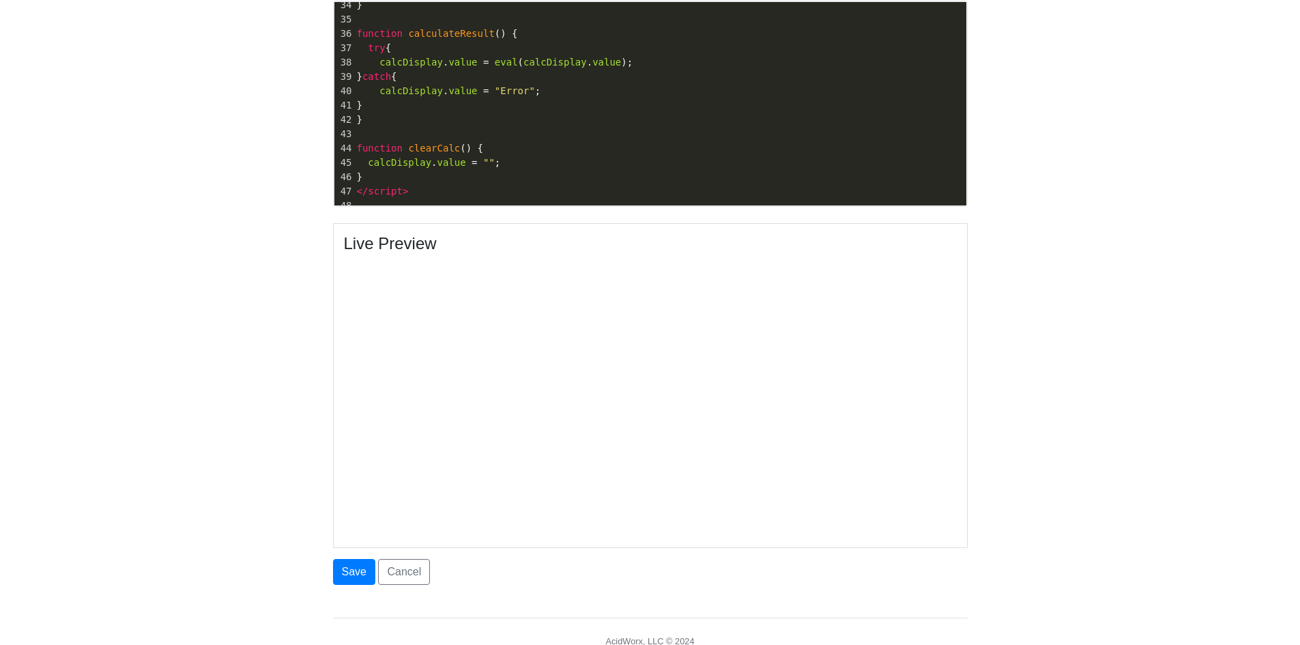
scroll to position [478, 0]
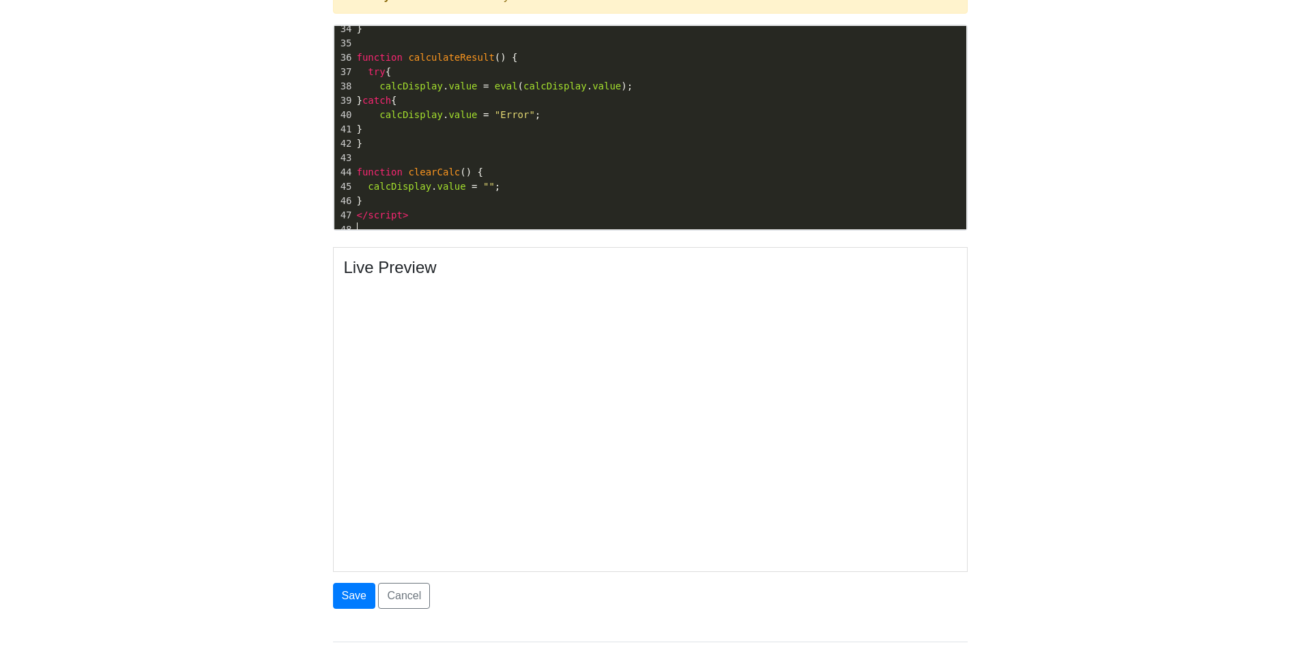
click at [1010, 436] on body "CodeTester Assessment Tool Widget Contact Dashboard Logout Create New Site Site…" at bounding box center [650, 107] width 1300 height 1171
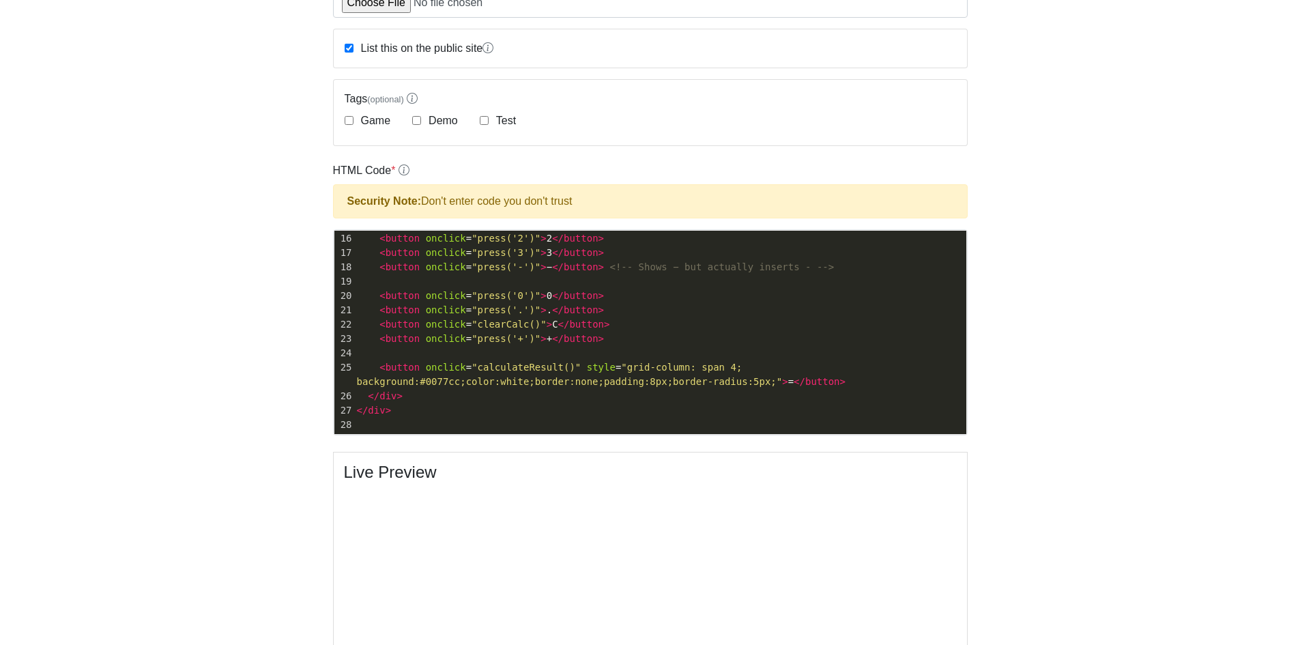
scroll to position [163, 0]
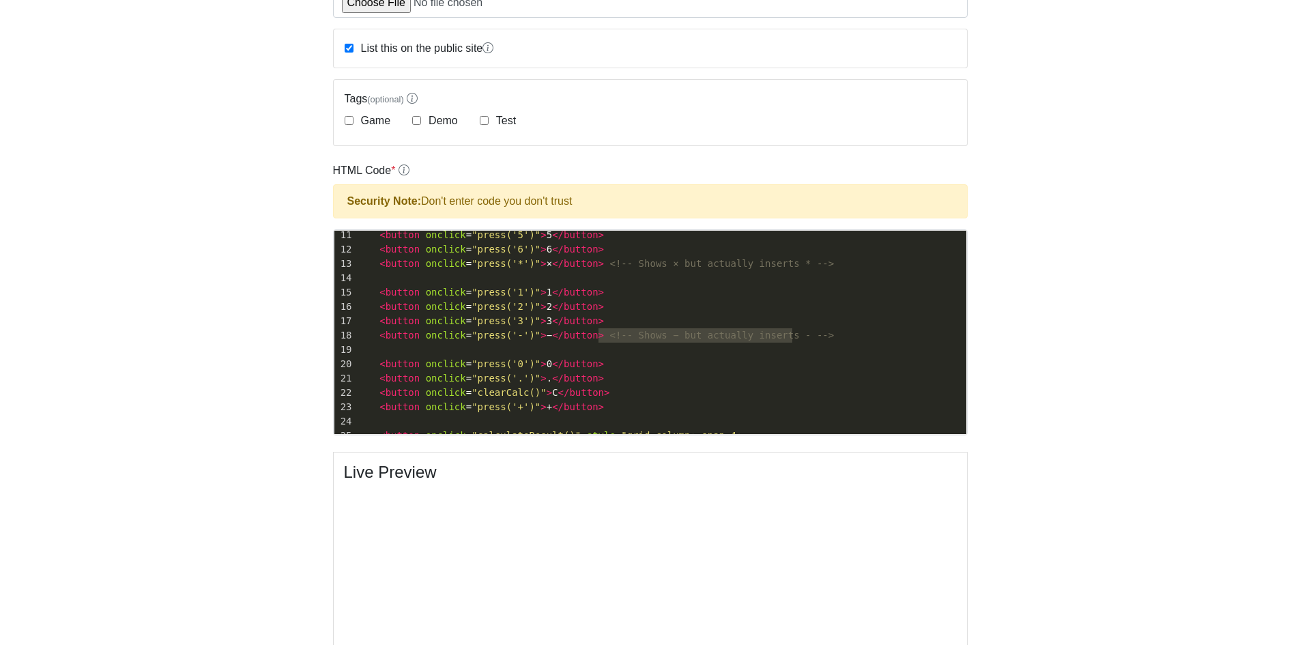
type textarea "<!-- Shows − but actually inserts - -->"
drag, startPoint x: 799, startPoint y: 331, endPoint x: 588, endPoint y: 331, distance: 211.6
click at [588, 331] on pre "< button onclick = "press('-')" > − </ button > <!-- Shows − but actually inser…" at bounding box center [660, 335] width 612 height 14
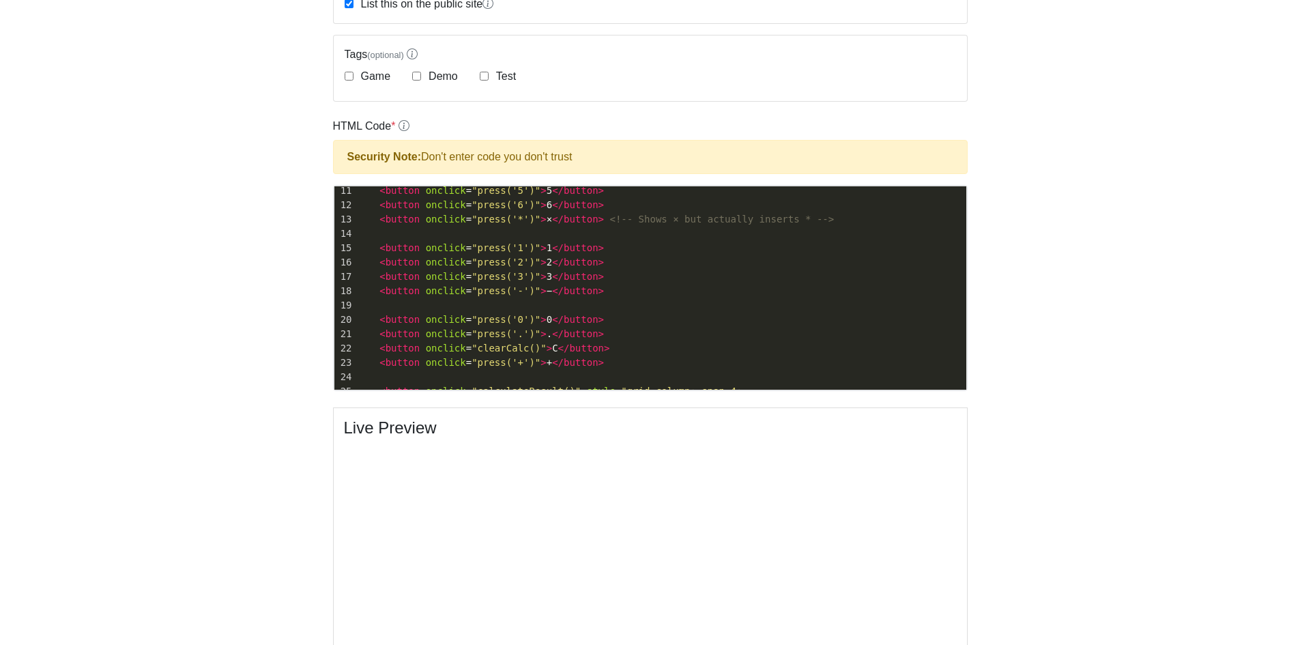
scroll to position [341, 0]
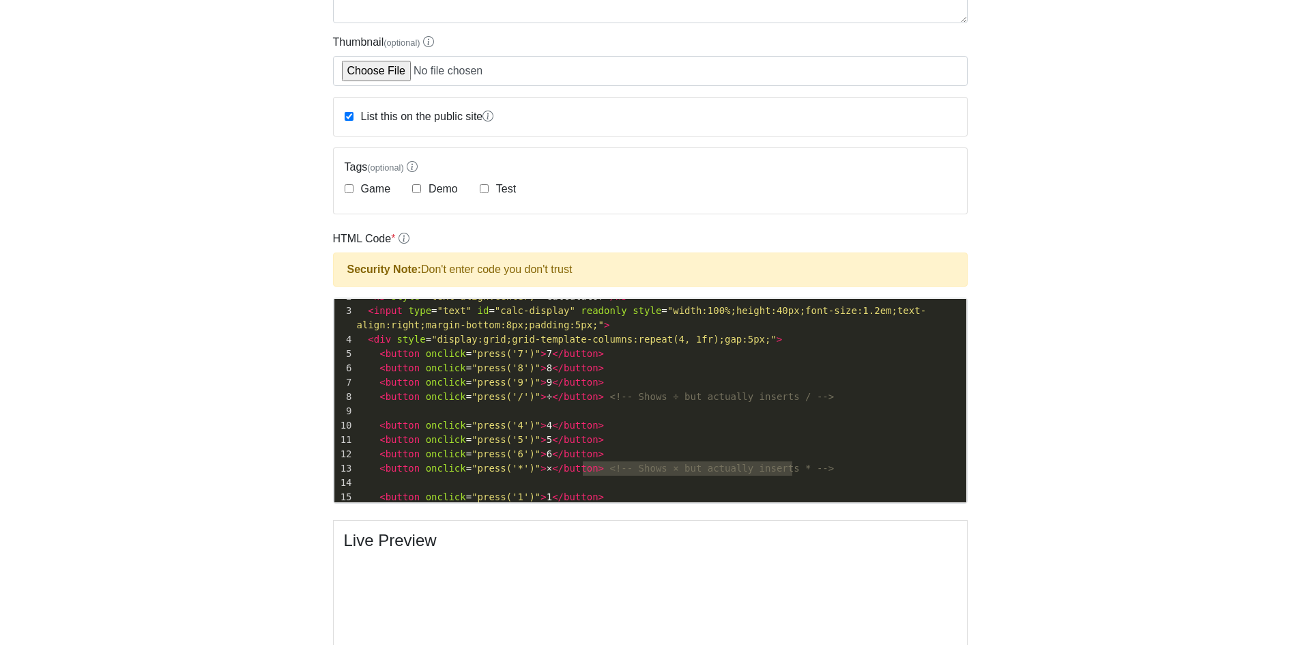
type textarea "<!-- Shows × but actually inserts * -->"
drag, startPoint x: 692, startPoint y: 454, endPoint x: 586, endPoint y: 475, distance: 107.2
click at [586, 475] on pre "< button onclick = "press('*')" > × </ button > <!-- Shows × but actually inser…" at bounding box center [660, 468] width 612 height 14
type textarea "<!-- Shows ÷ but actually inserts / -->"
drag, startPoint x: 824, startPoint y: 395, endPoint x: 585, endPoint y: 399, distance: 239.0
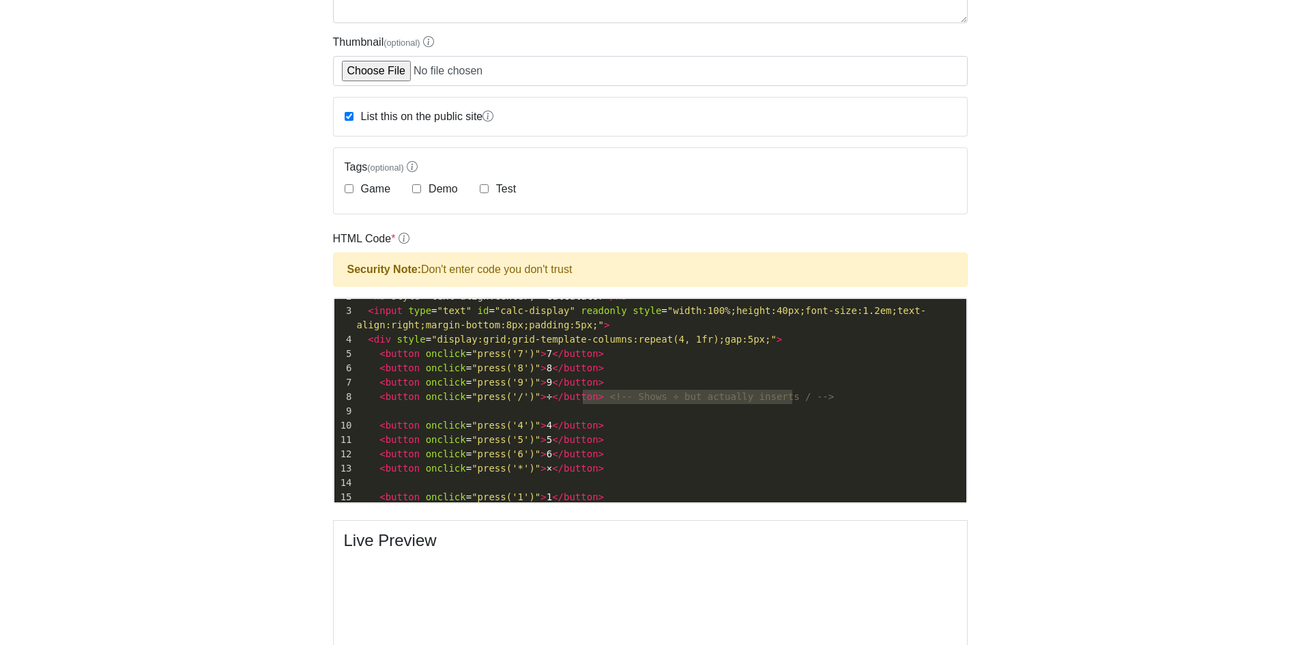
click at [585, 399] on pre "< button onclick = "press('/')" > ÷ </ button > <!-- Shows ÷ but actually inser…" at bounding box center [660, 397] width 612 height 14
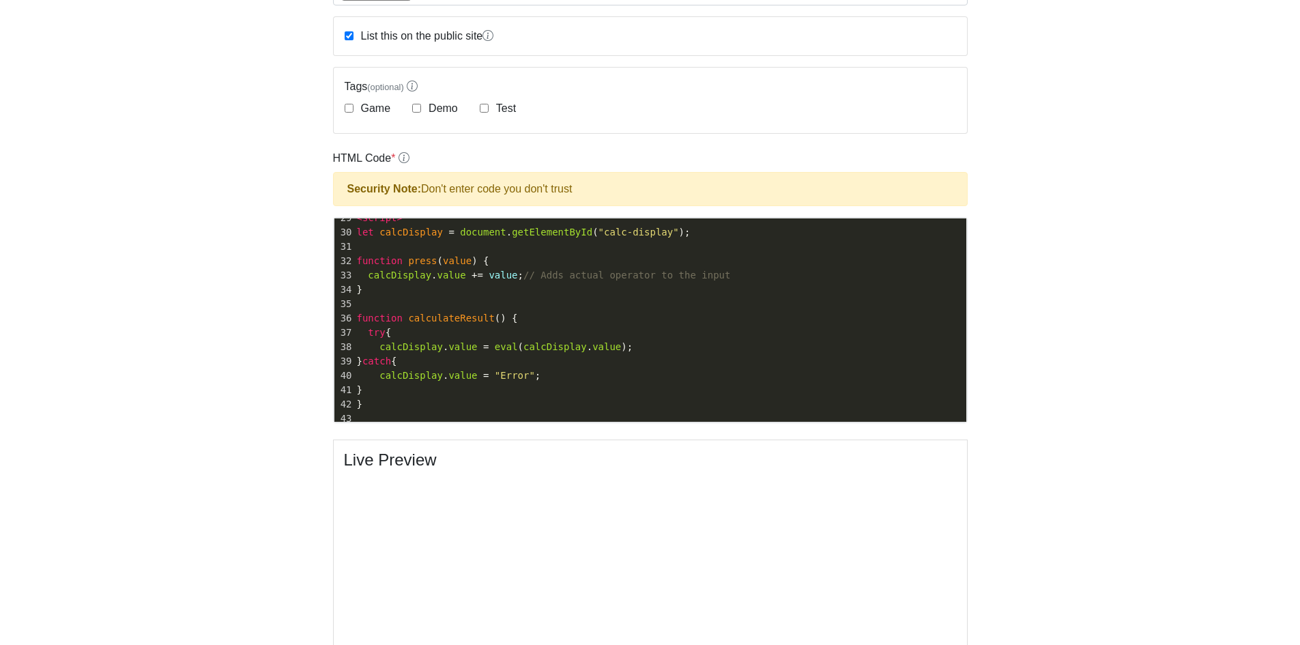
scroll to position [451, 0]
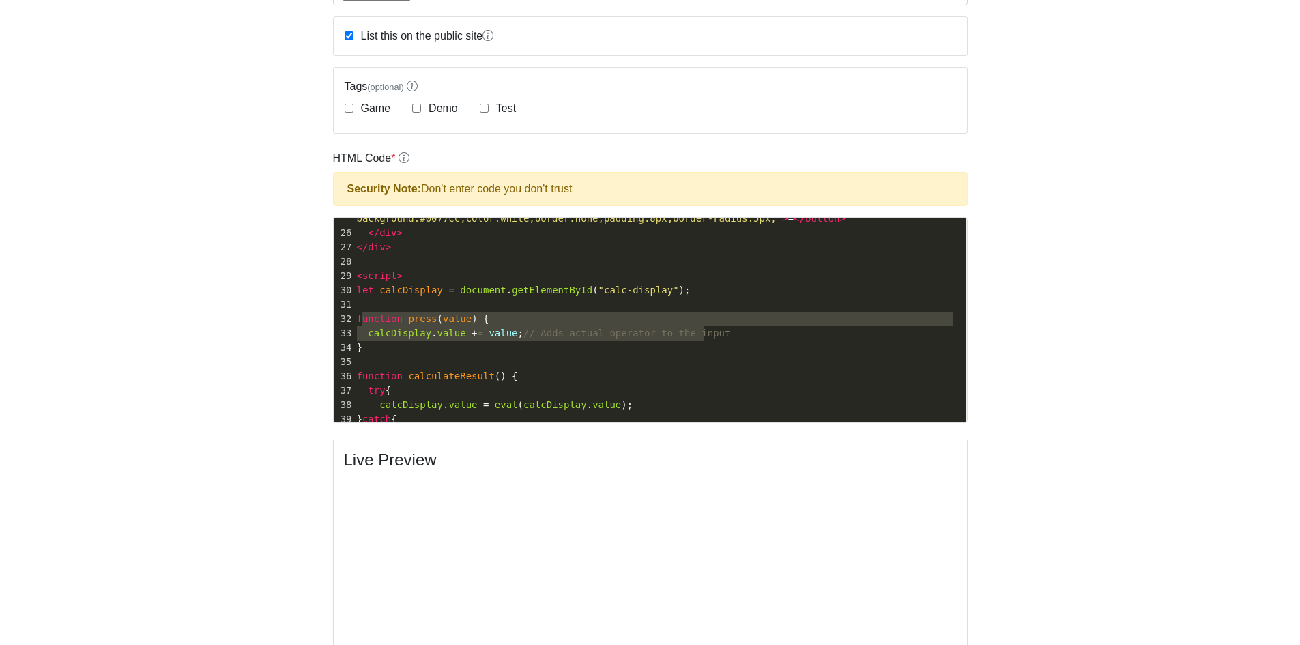
type textarea "function press(value) { calcDisplay.value += value; // Adds actual operator to …"
drag, startPoint x: 735, startPoint y: 332, endPoint x: 358, endPoint y: 318, distance: 376.4
click at [358, 318] on div "1 < div style = "max-width:250px;margin:auto;padding:10px;border:1px solid #ccc…" at bounding box center [660, 197] width 612 height 717
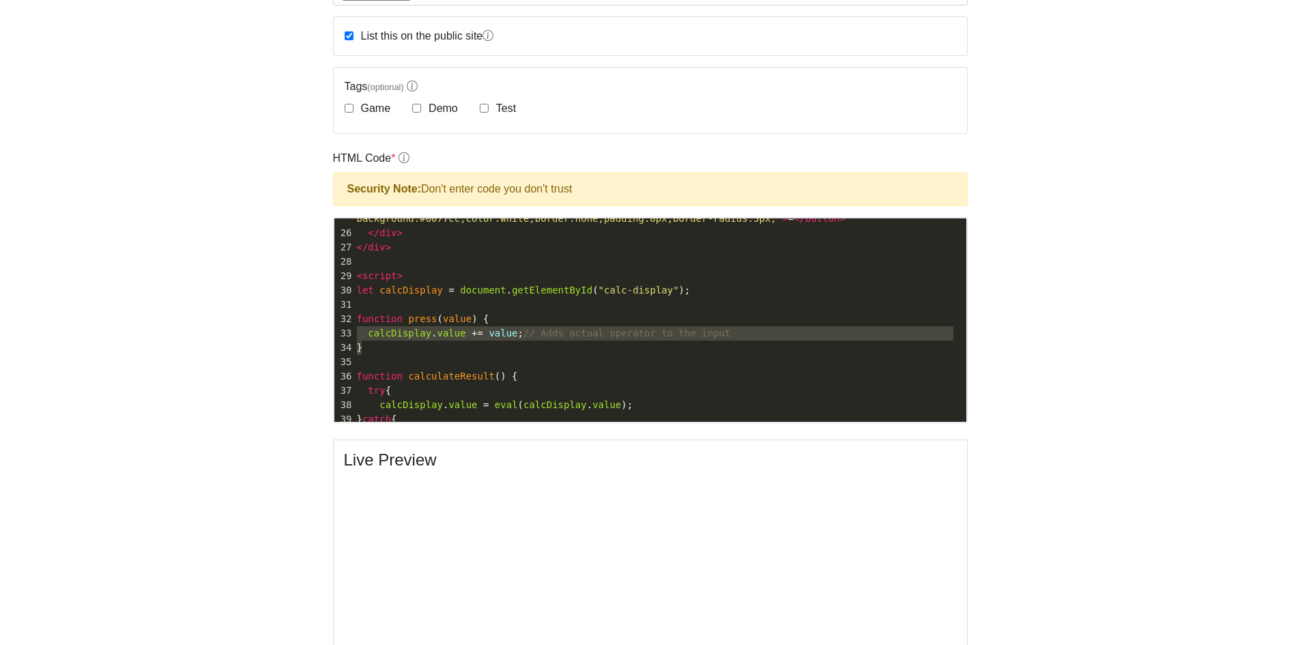
type textarea "function press(value) { calcDisplay.value += value; // Adds actual operator to …"
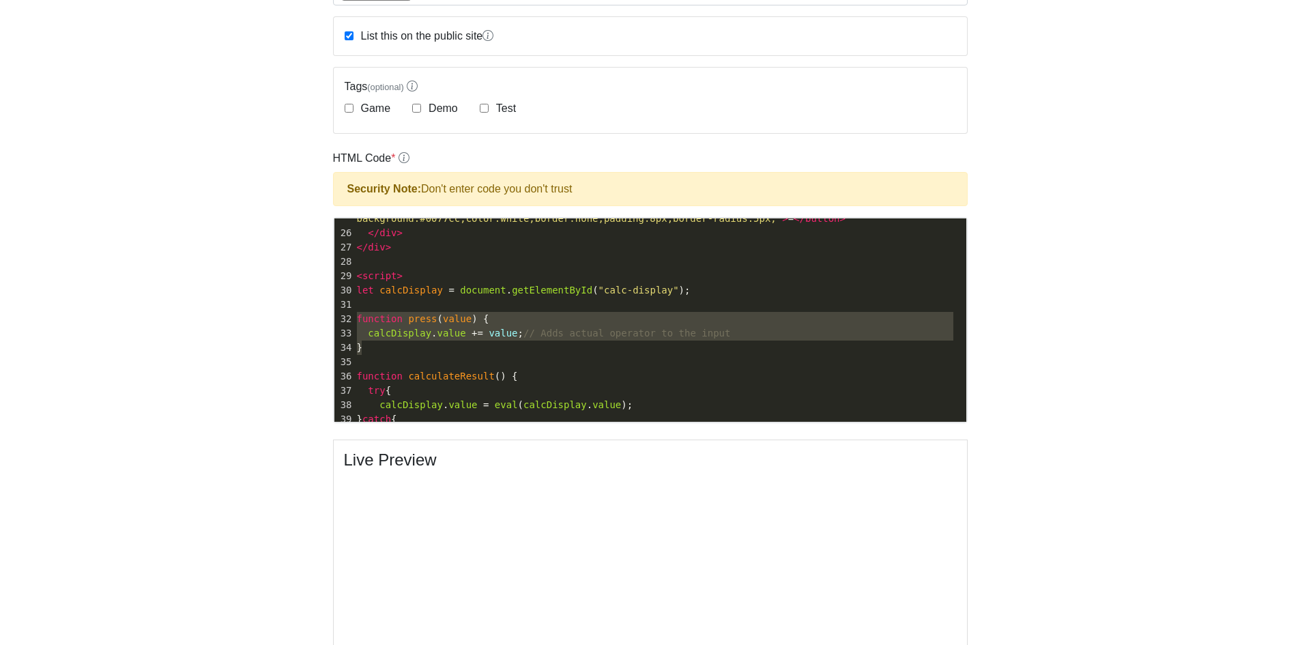
drag, startPoint x: 374, startPoint y: 347, endPoint x: 346, endPoint y: 317, distance: 41.1
click at [354, 317] on div "1 < div style = "max-width:250px;margin:auto;padding:10px;border:1px solid #ccc…" at bounding box center [660, 197] width 612 height 717
click at [426, 352] on pre "}" at bounding box center [660, 348] width 612 height 14
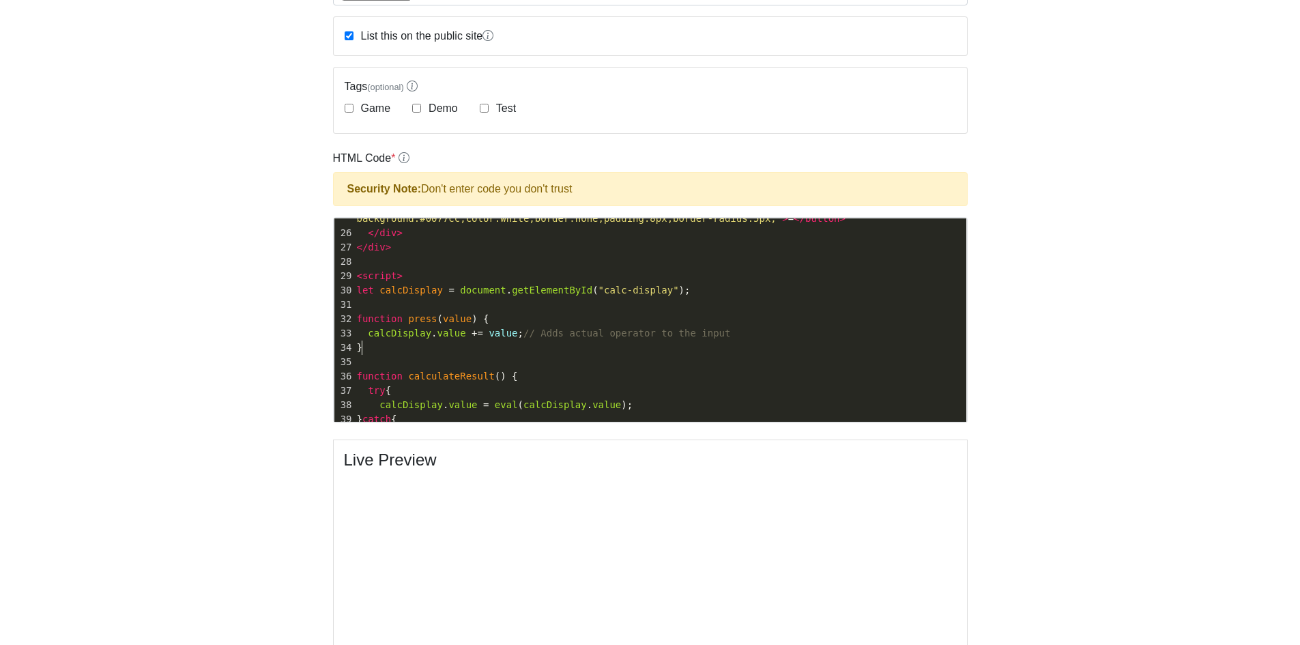
click at [413, 362] on pre "​" at bounding box center [660, 362] width 612 height 14
click at [365, 360] on pre "​" at bounding box center [660, 362] width 612 height 14
click at [472, 377] on span "+=" at bounding box center [478, 376] width 12 height 11
type textarea "-"
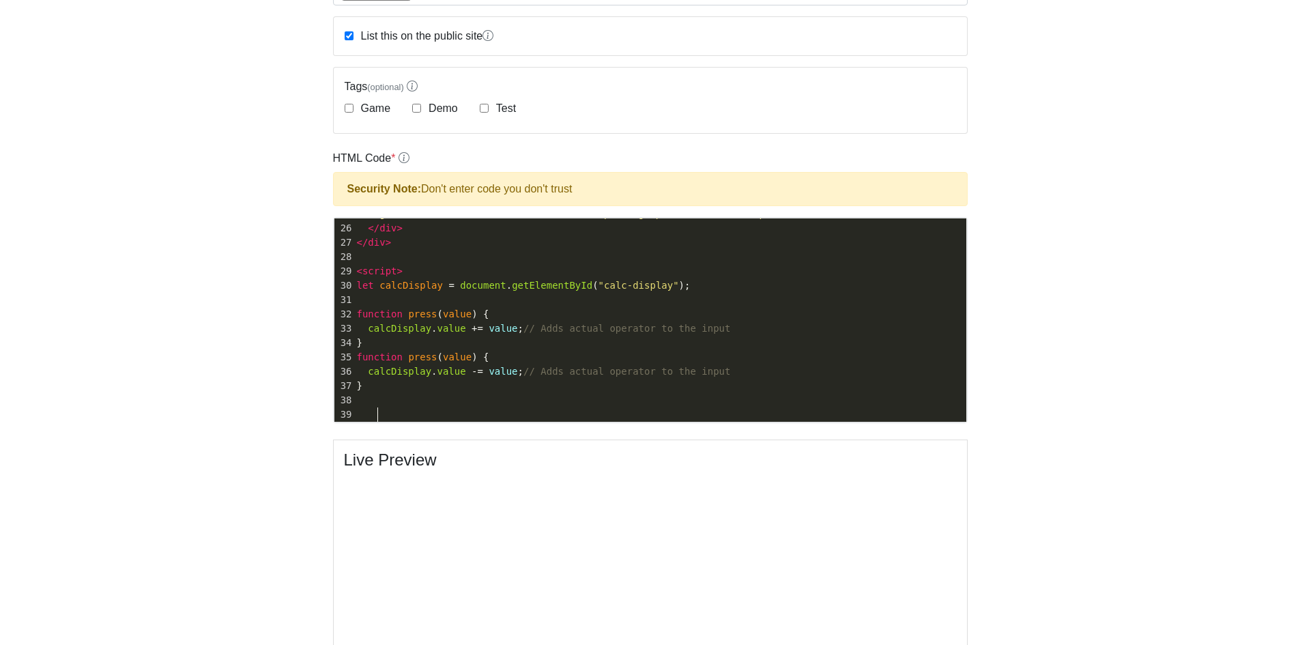
click at [673, 415] on pre at bounding box center [660, 415] width 612 height 14
click at [422, 377] on pre "calcDisplay . value -= value ; // Adds actual operator to the input" at bounding box center [660, 372] width 612 height 14
click at [384, 406] on pre at bounding box center [660, 400] width 612 height 14
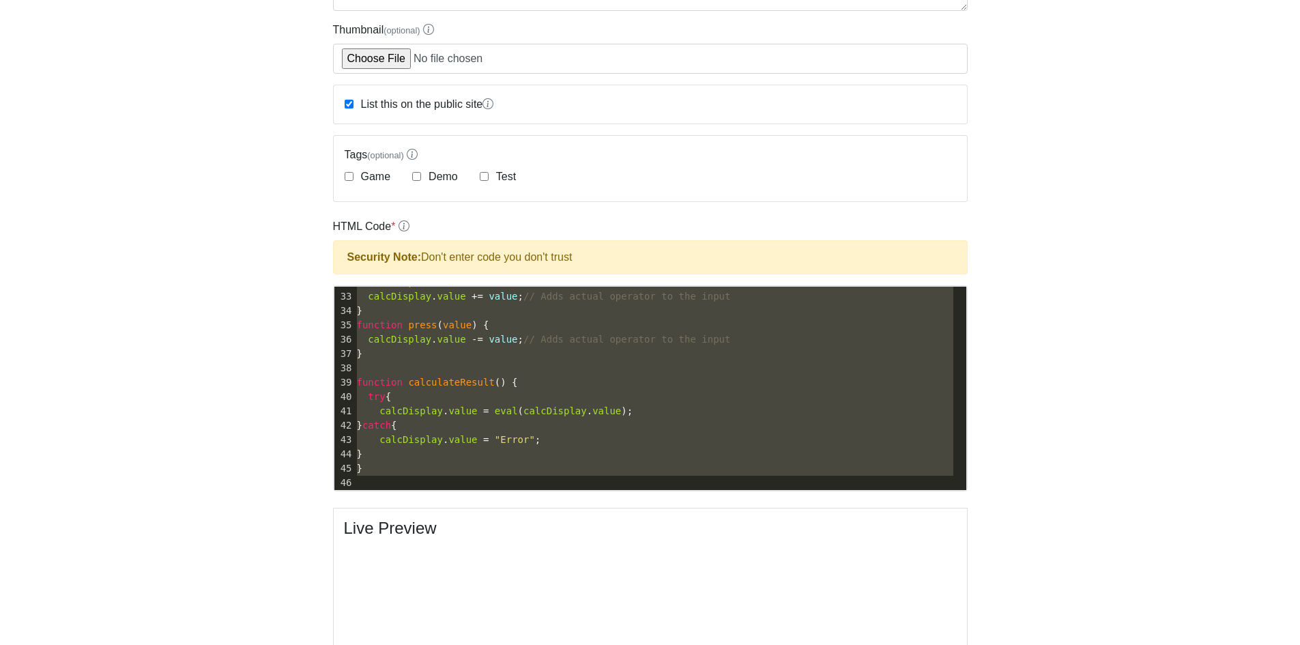
scroll to position [545, 0]
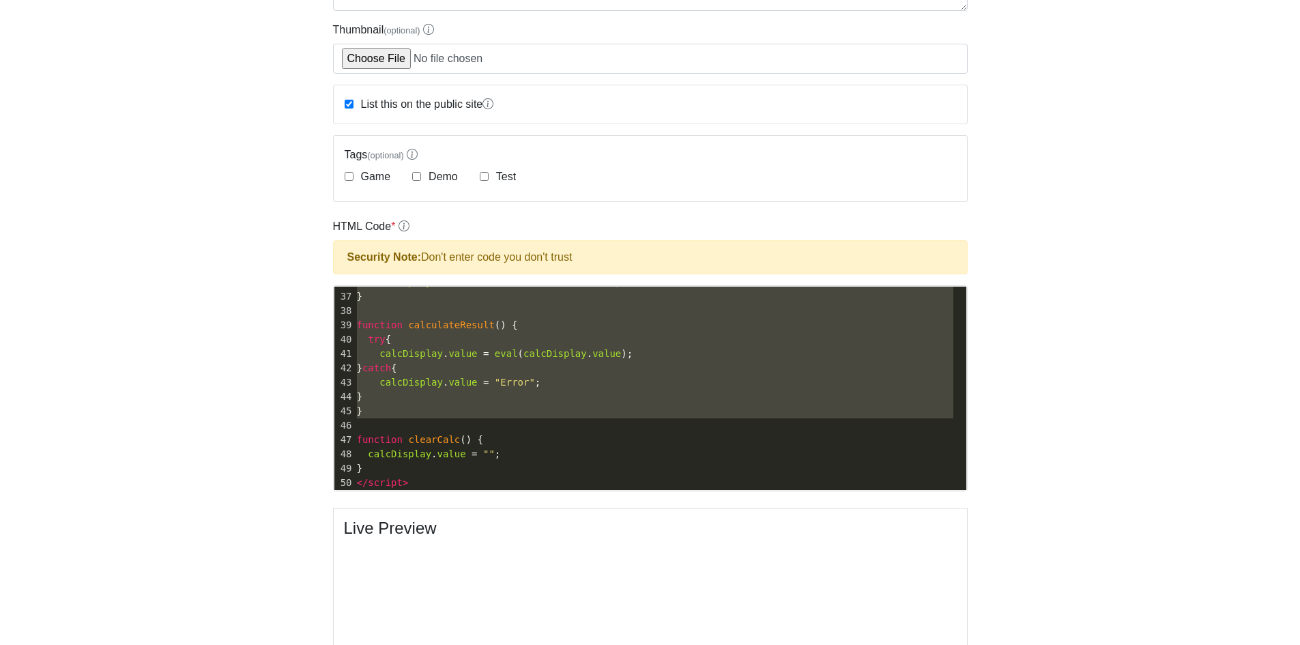
type textarea "<div style="max-width:250px;margin:auto;padding:10px;border:1px solid #ccc;bord…"
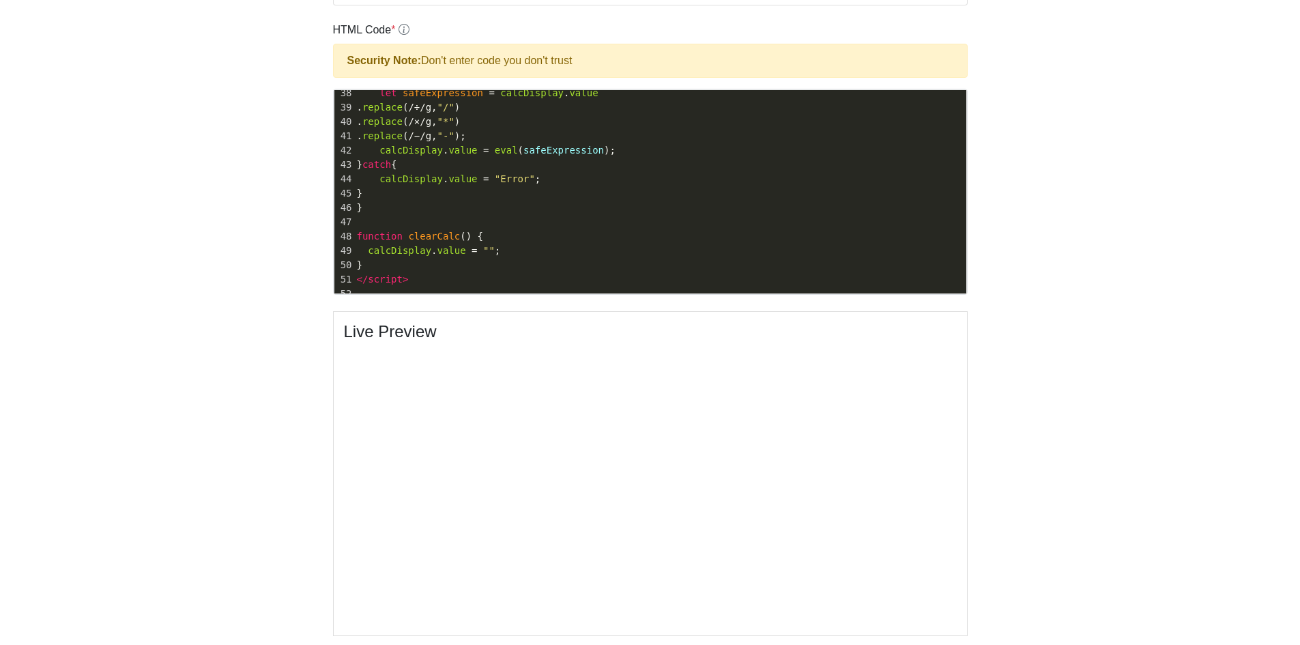
scroll to position [490, 0]
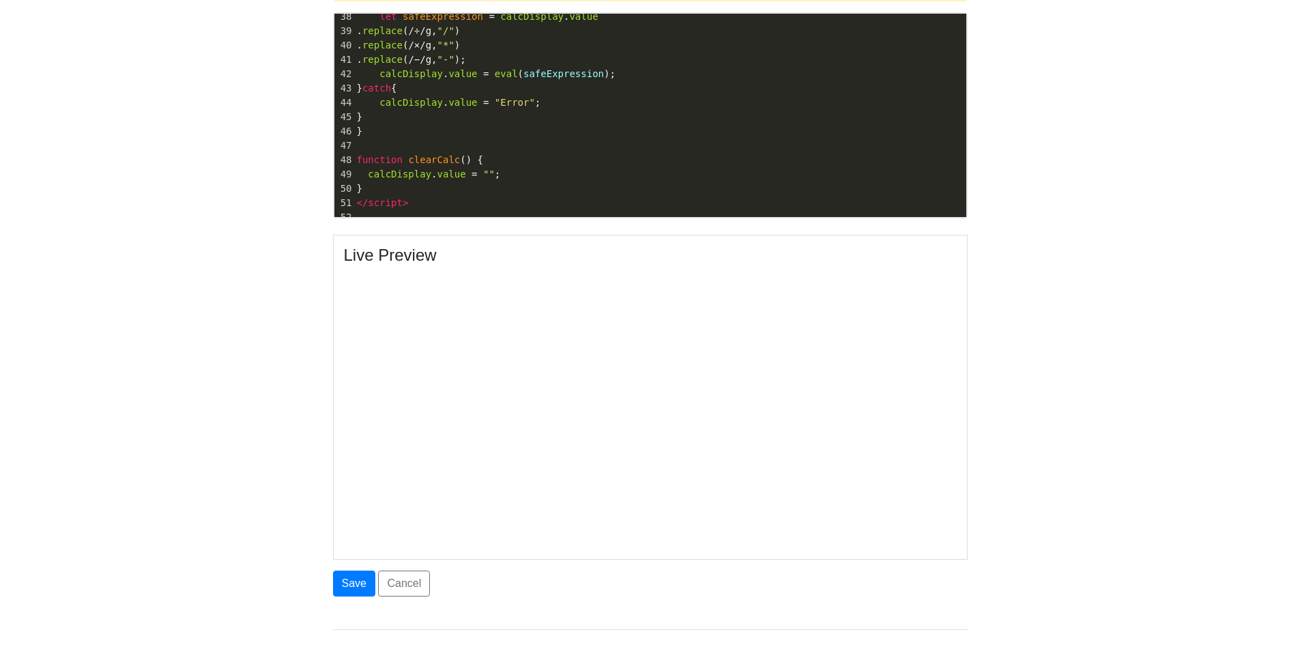
click at [1164, 433] on body "CodeTester Assessment Tool Widget Contact Dashboard Logout Create New Site Site…" at bounding box center [650, 95] width 1300 height 1171
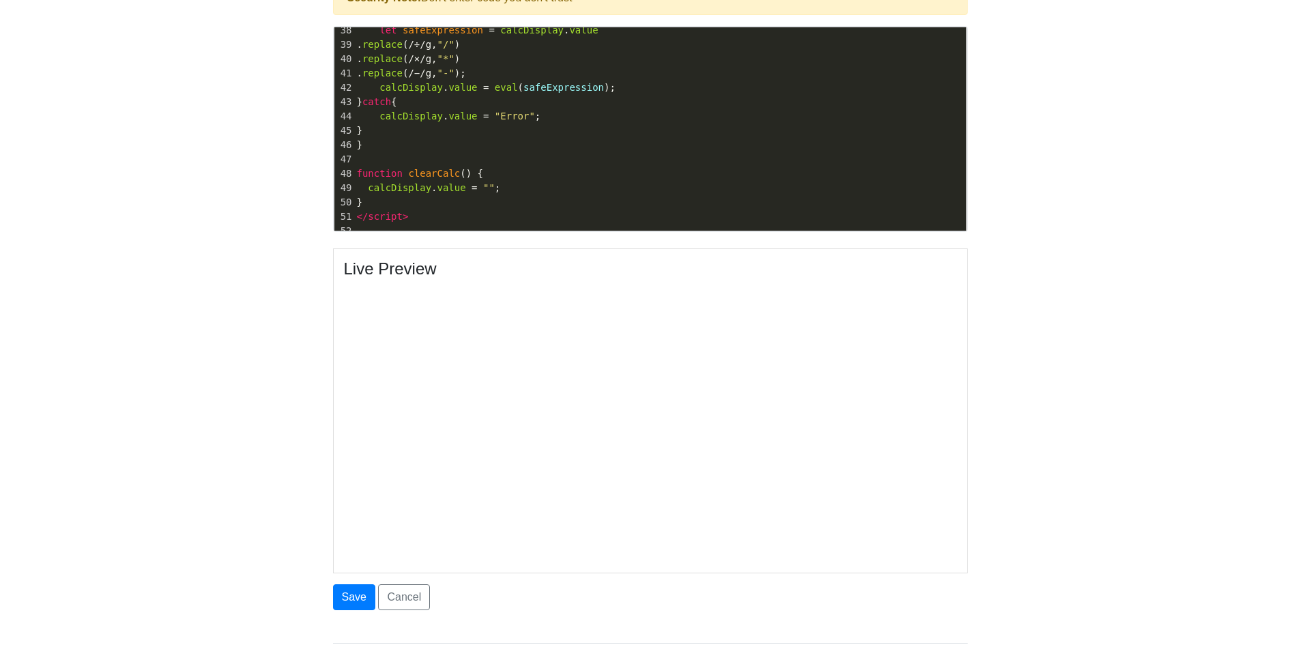
scroll to position [381, 0]
